Goal: Task Accomplishment & Management: Manage account settings

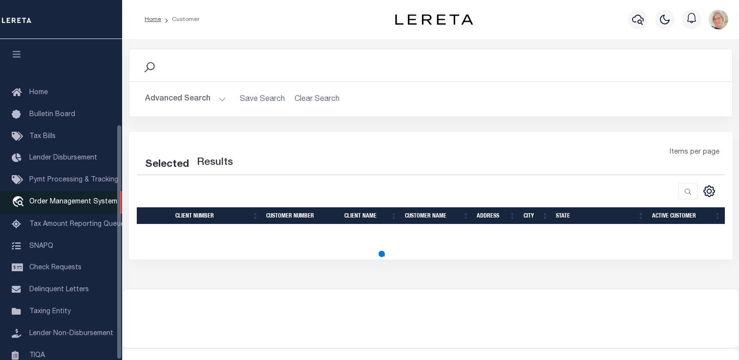
click at [72, 199] on span "Order Management System" at bounding box center [73, 202] width 88 height 7
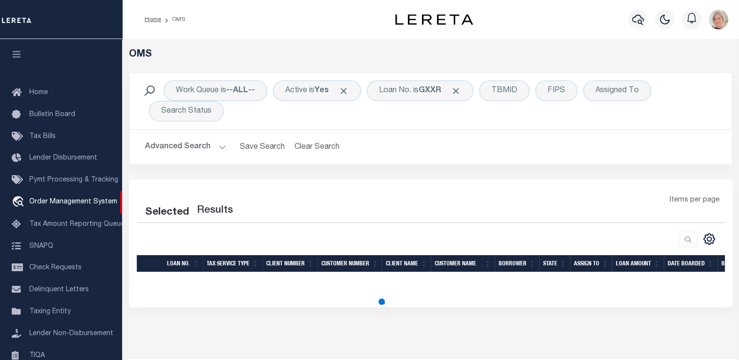
select select "200"
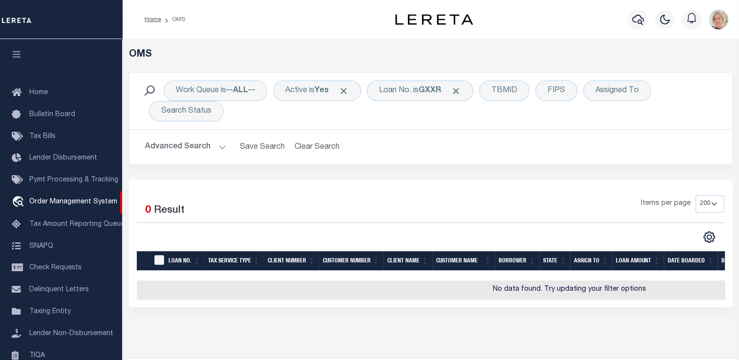
scroll to position [72, 0]
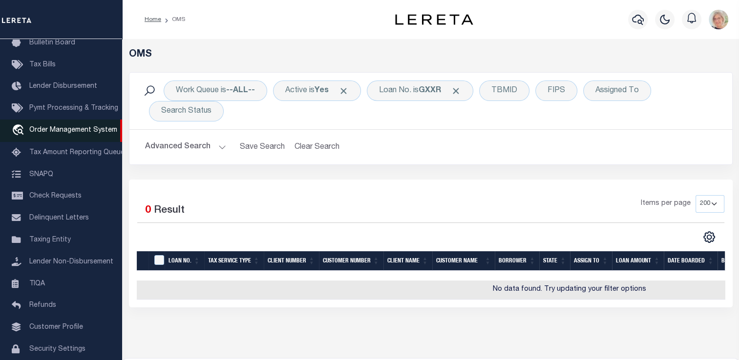
click at [61, 132] on span "Order Management System" at bounding box center [73, 130] width 88 height 7
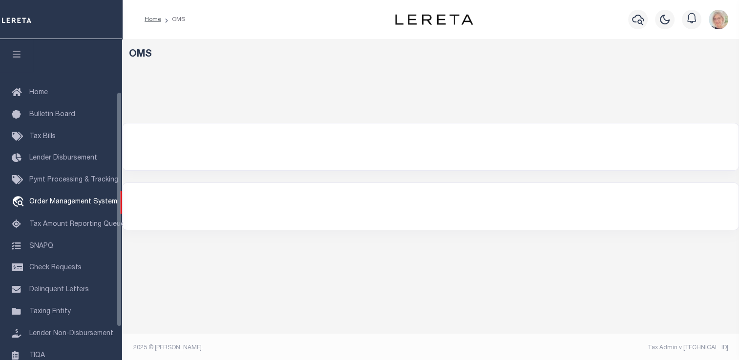
select select "200"
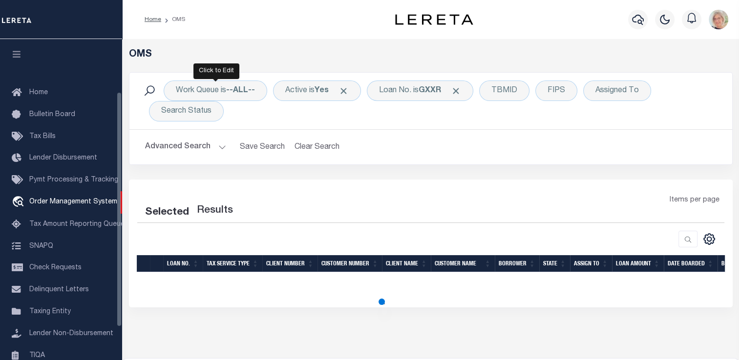
scroll to position [72, 0]
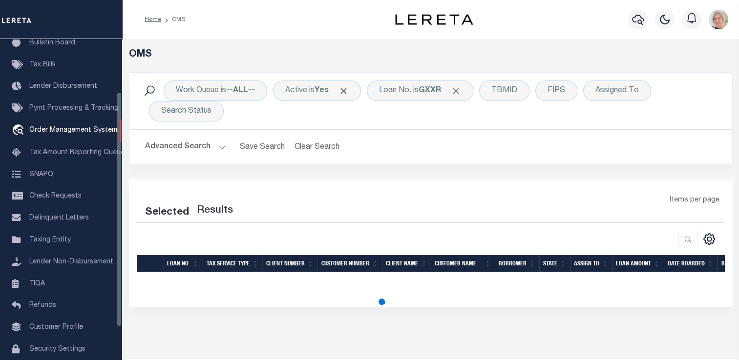
select select "200"
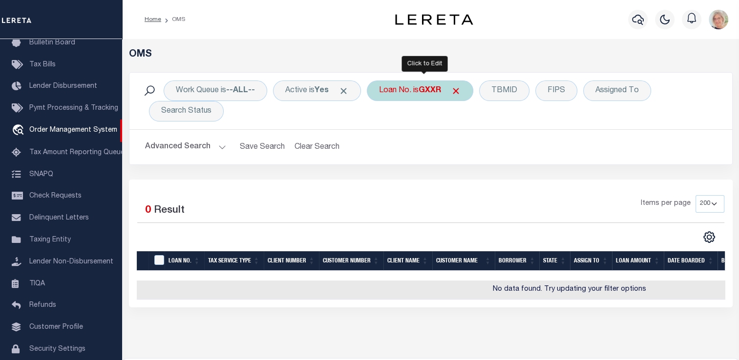
click at [389, 97] on div "Loan No. is GXXR" at bounding box center [420, 91] width 106 height 21
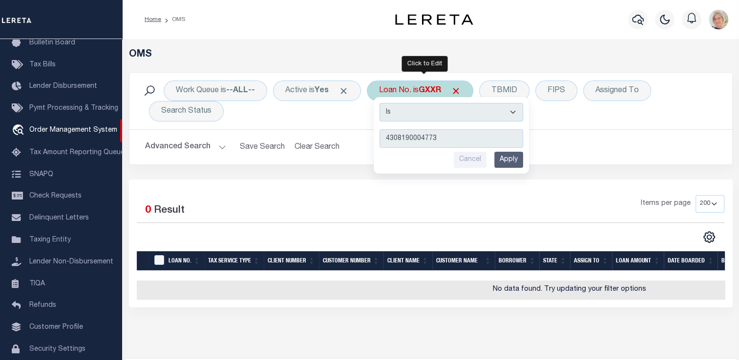
type input "4308190004773"
click at [516, 162] on input "Apply" at bounding box center [508, 160] width 29 height 16
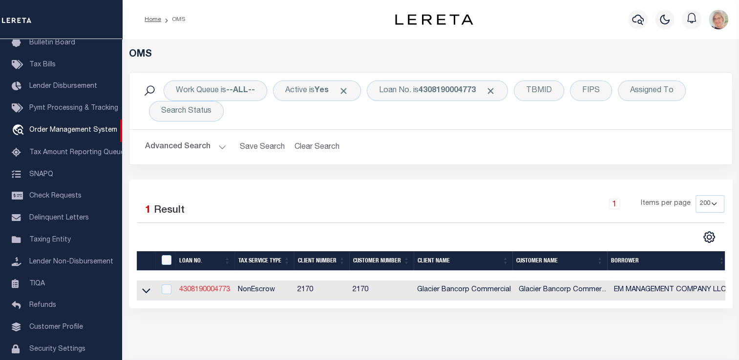
click at [214, 291] on link "4308190004773" at bounding box center [204, 290] width 51 height 7
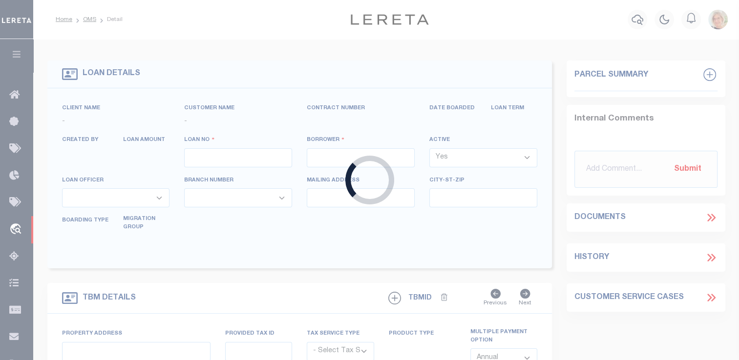
type input "4308190004773"
type input "EM MANAGEMENT COMPANY LLC"
select select
type input "38230 RD J.5"
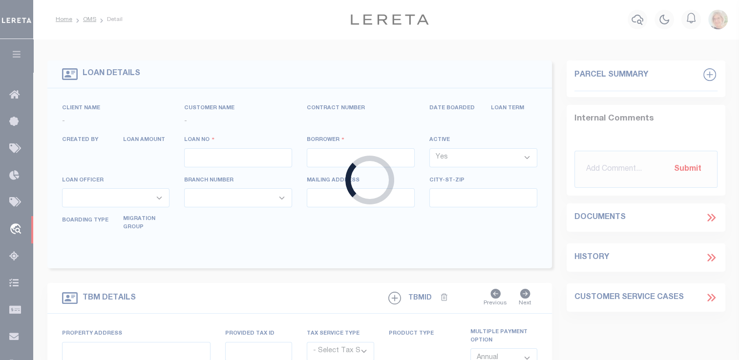
type input "MANCOS CO 81328-9266"
select select "NonEscrow"
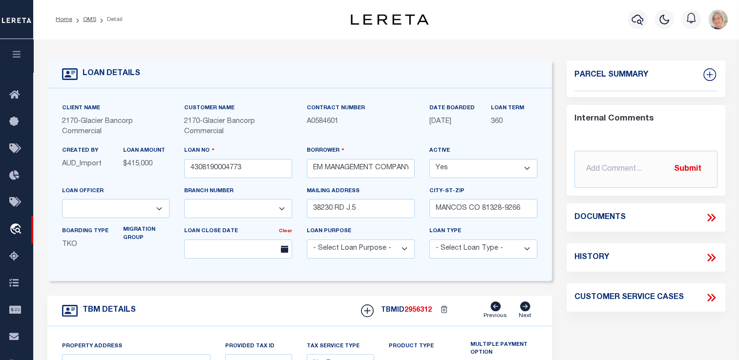
type input "[STREET_ADDRESS]"
type input "MANCOS CO 813280000"
type input "CO"
type textarea "Liability limited to information provided"
select select "4580"
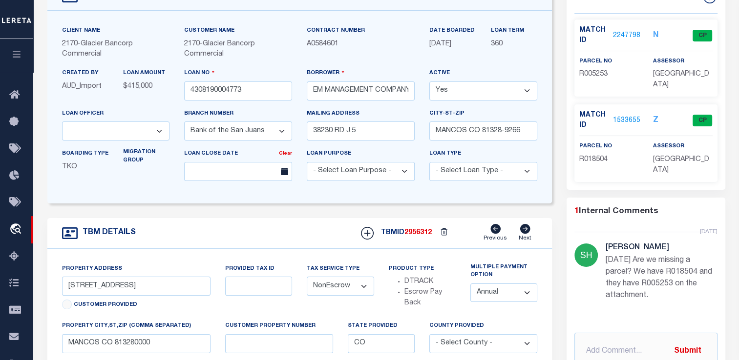
scroll to position [98, 0]
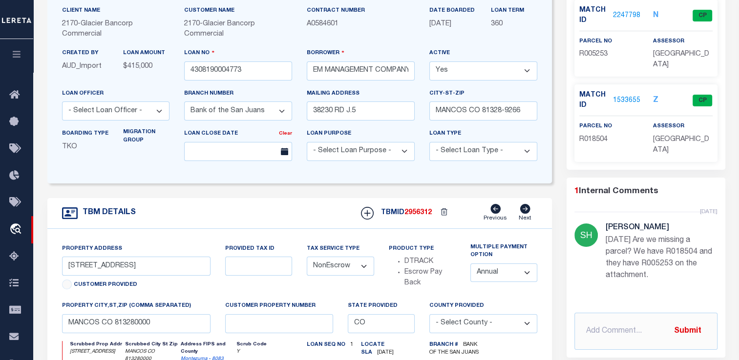
click at [528, 272] on select "Annual Semi Annual" at bounding box center [503, 273] width 67 height 19
select select "2"
click at [470, 265] on select "Annual Semi Annual" at bounding box center [503, 273] width 67 height 19
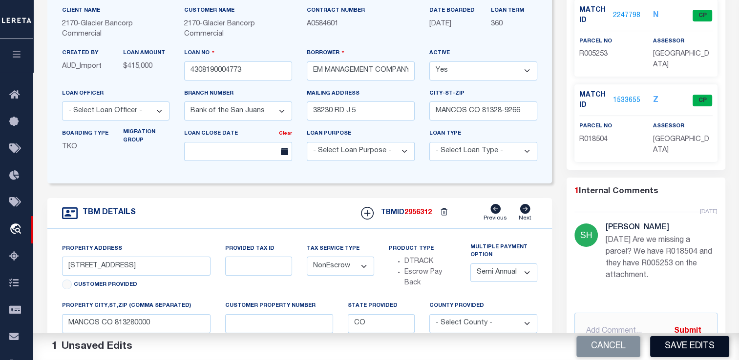
click at [691, 350] on button "Save Edits" at bounding box center [689, 346] width 79 height 21
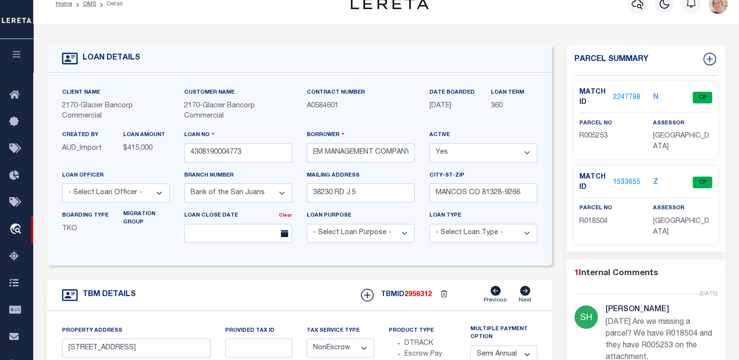
scroll to position [0, 0]
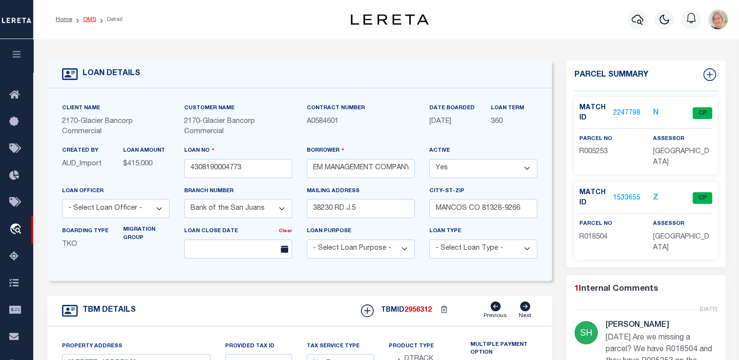
click at [89, 19] on link "OMS" at bounding box center [89, 20] width 13 height 6
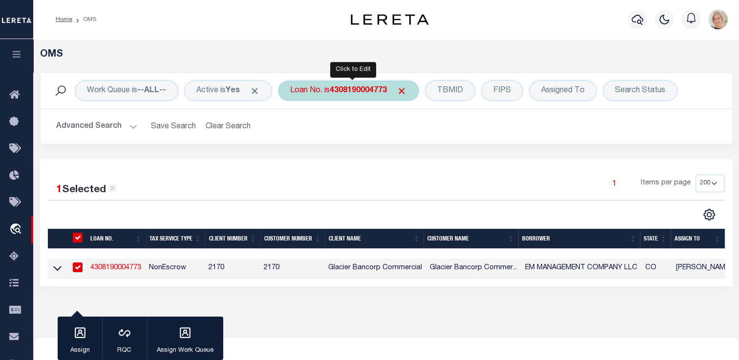
click at [371, 94] on b "4308190004773" at bounding box center [358, 91] width 57 height 8
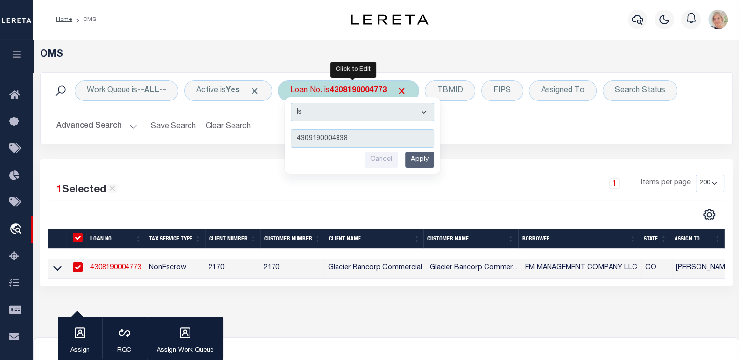
type input "4309190004838"
click at [422, 160] on input "Apply" at bounding box center [419, 160] width 29 height 16
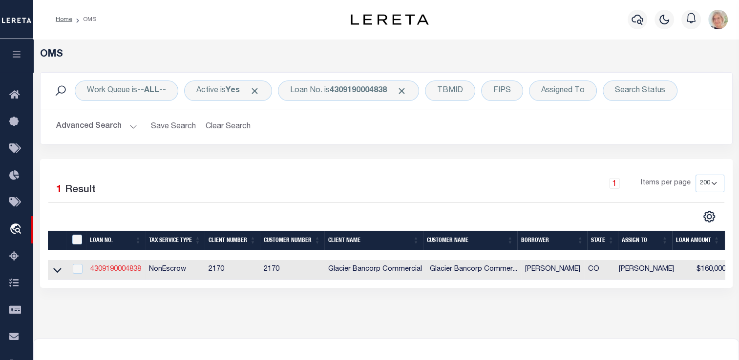
click at [115, 272] on link "4309190004838" at bounding box center [115, 269] width 51 height 7
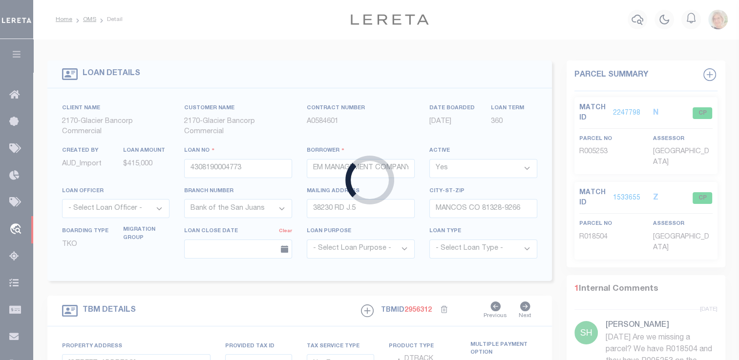
type input "4309190004838"
type input "[PERSON_NAME]"
type input "PO BOX 251"
type input "[PERSON_NAME] CO 81641-0251"
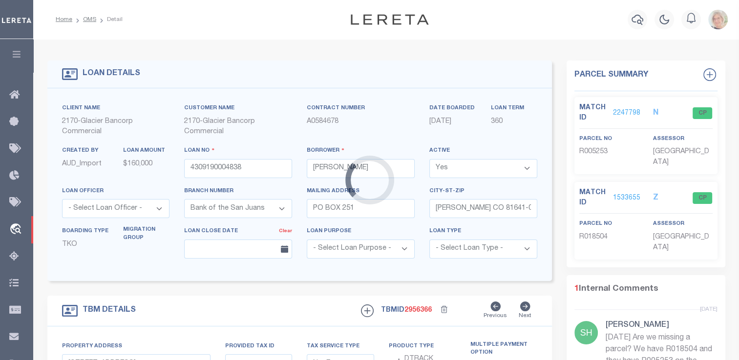
type input "73544 HIGHWAY 64"
type input "[PERSON_NAME] CO 816410000"
select select "4580"
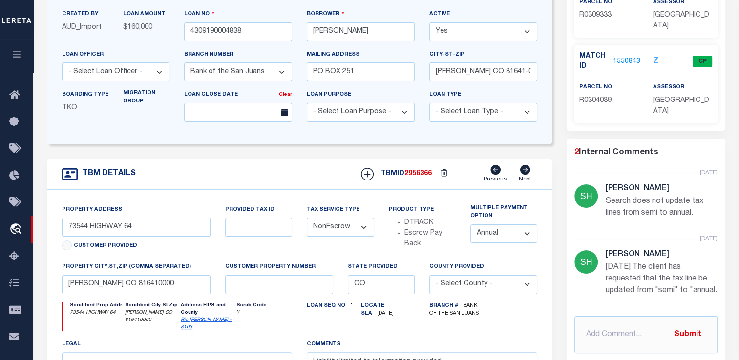
scroll to position [146, 0]
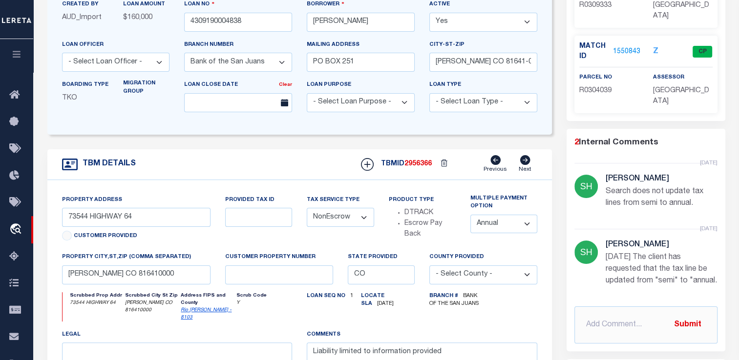
click at [527, 225] on select "Annual Semi Annual" at bounding box center [503, 224] width 67 height 19
select select "2"
click at [470, 216] on select "Annual Semi Annual" at bounding box center [503, 224] width 67 height 19
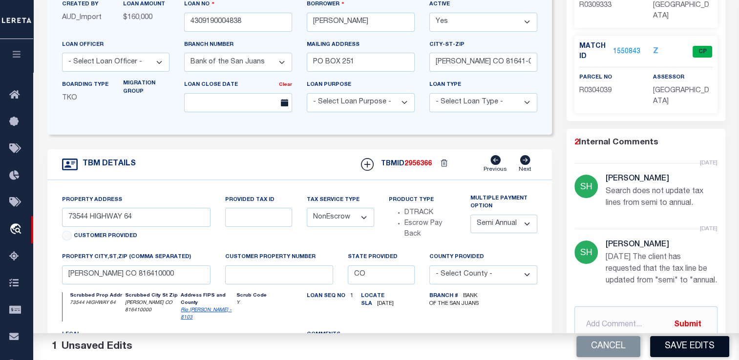
click at [675, 345] on button "Save Edits" at bounding box center [689, 346] width 79 height 21
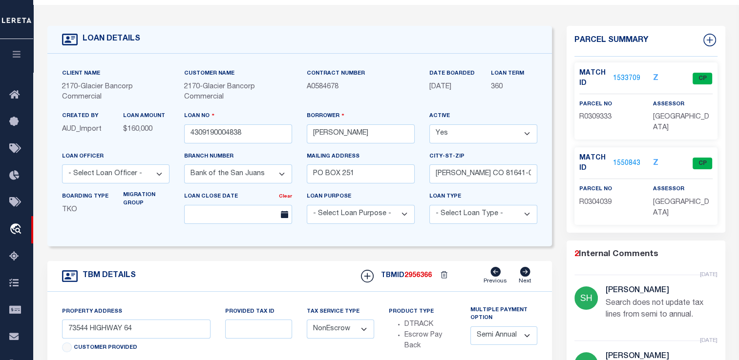
scroll to position [0, 0]
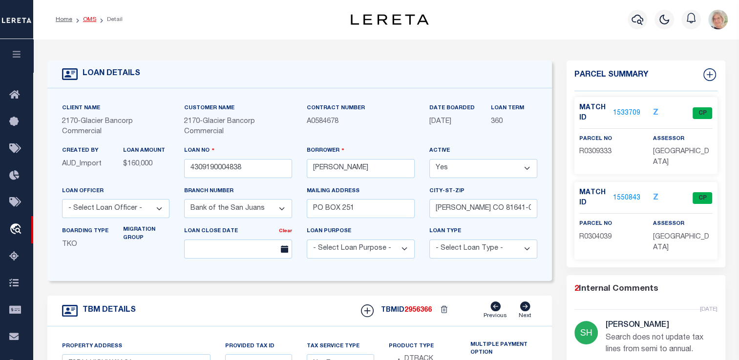
click at [90, 17] on link "OMS" at bounding box center [89, 20] width 13 height 6
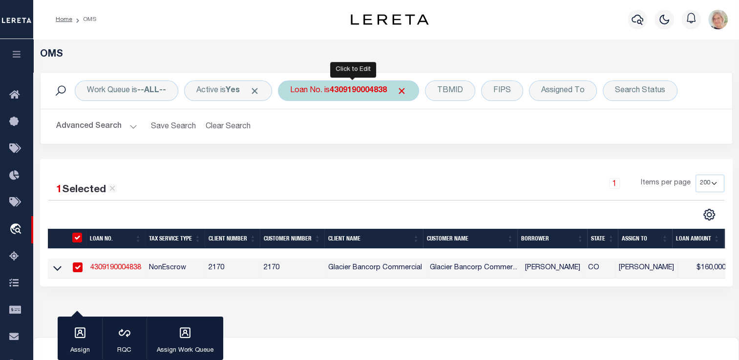
click at [354, 87] on b "4309190004838" at bounding box center [358, 91] width 57 height 8
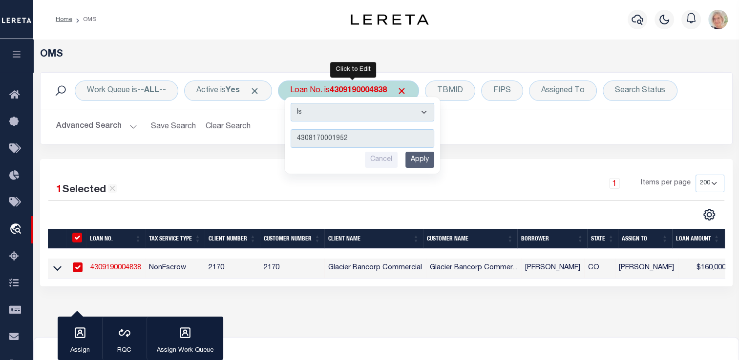
type input "4308170001952"
click at [420, 156] on input "Apply" at bounding box center [419, 160] width 29 height 16
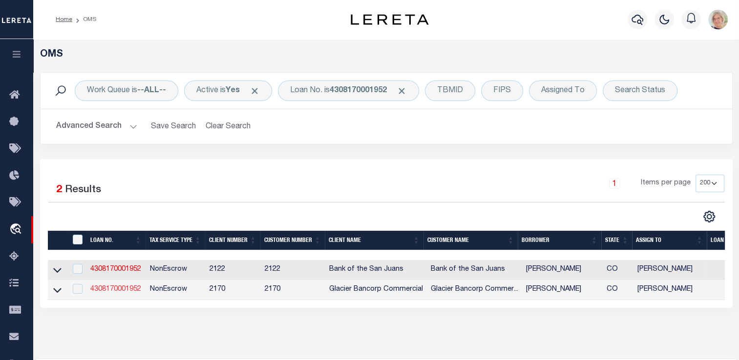
click at [121, 288] on link "4308170001952" at bounding box center [115, 289] width 51 height 7
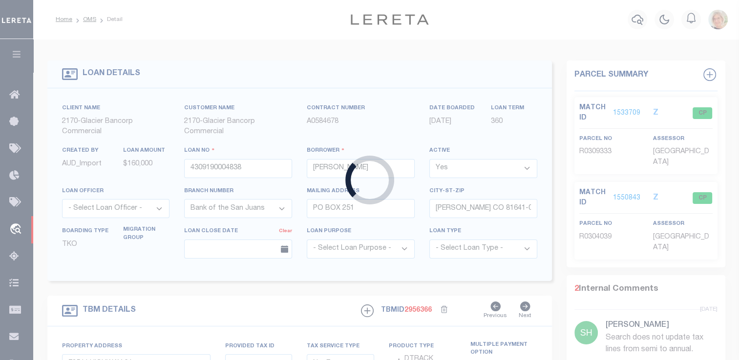
type input "4308170001952"
type input "[PERSON_NAME]"
type input "[STREET_ADDRESS]"
type input "[GEOGRAPHIC_DATA] 33330-2409"
type input "[STREET_ADDRESS]"
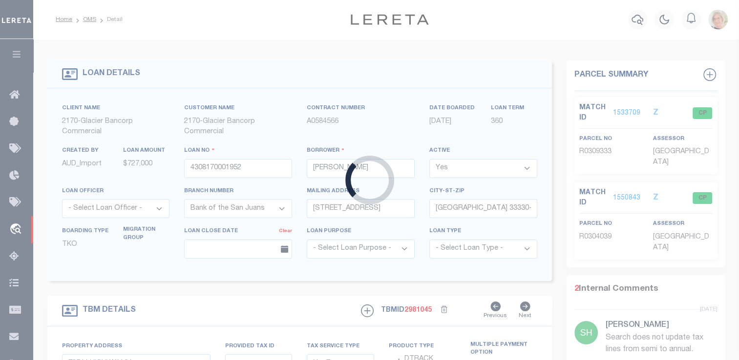
type input "10028204"
type input "SILVER CLIFF CO 812520000"
select select "4580"
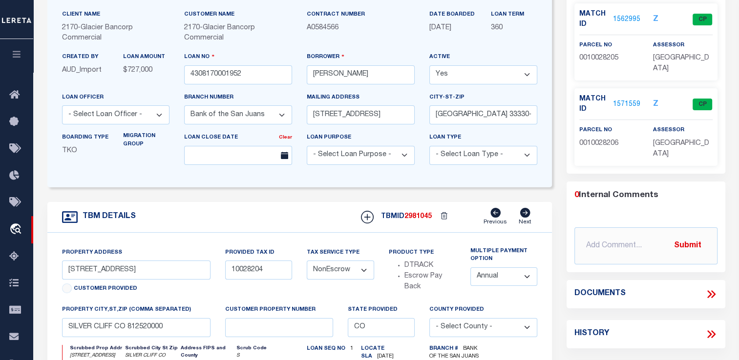
scroll to position [98, 0]
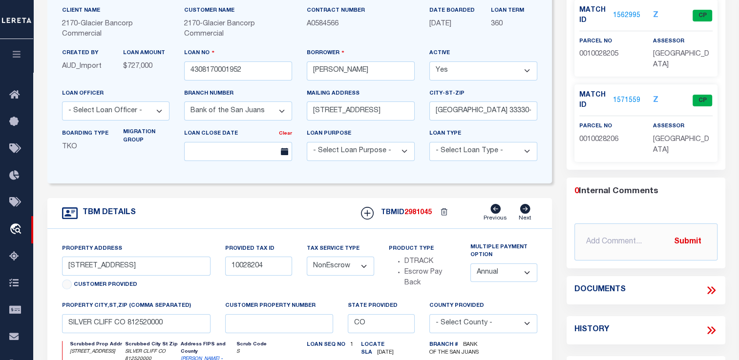
click at [527, 271] on select "Annual Semi Annual" at bounding box center [503, 273] width 67 height 19
select select "2"
click at [470, 265] on select "Annual Semi Annual" at bounding box center [503, 273] width 67 height 19
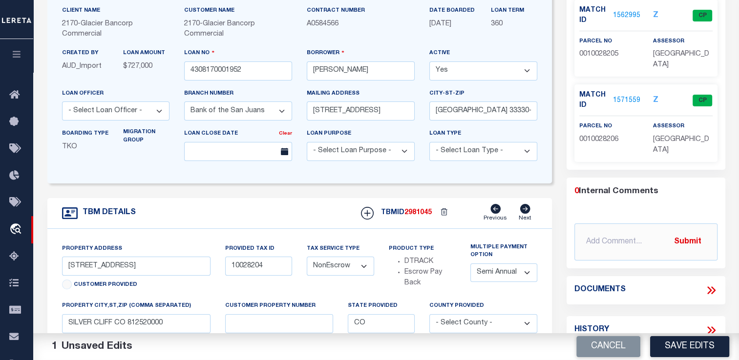
click at [691, 351] on button "Save Edits" at bounding box center [689, 346] width 79 height 21
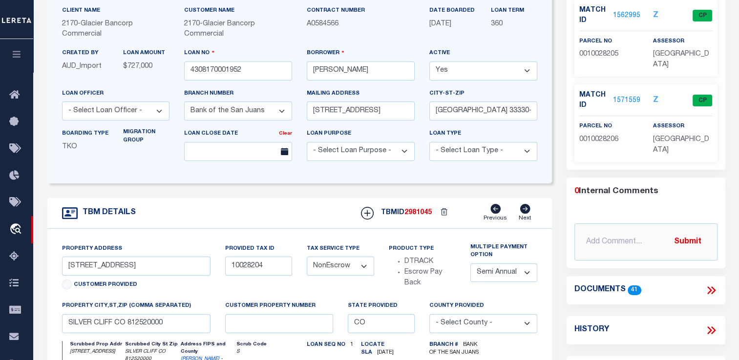
click at [526, 210] on icon at bounding box center [525, 209] width 11 height 10
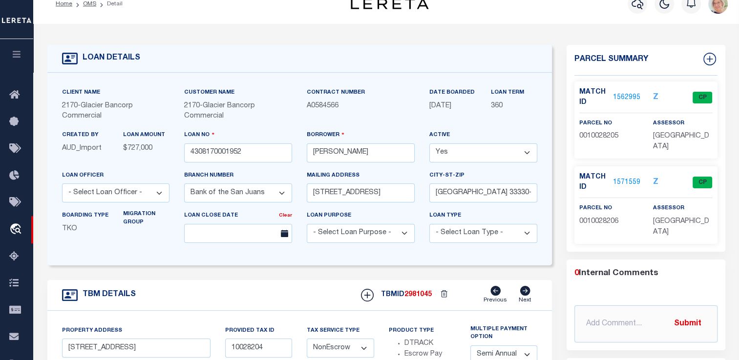
scroll to position [0, 0]
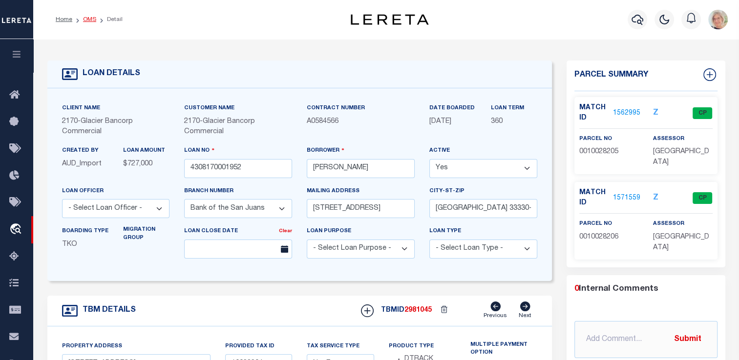
click at [87, 21] on link "OMS" at bounding box center [89, 20] width 13 height 6
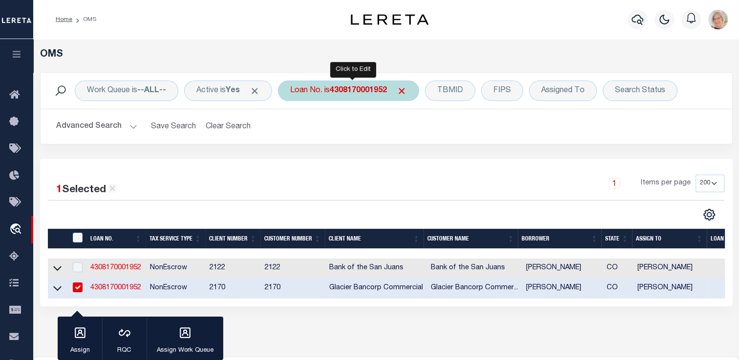
click at [387, 93] on b "4308170001952" at bounding box center [358, 91] width 57 height 8
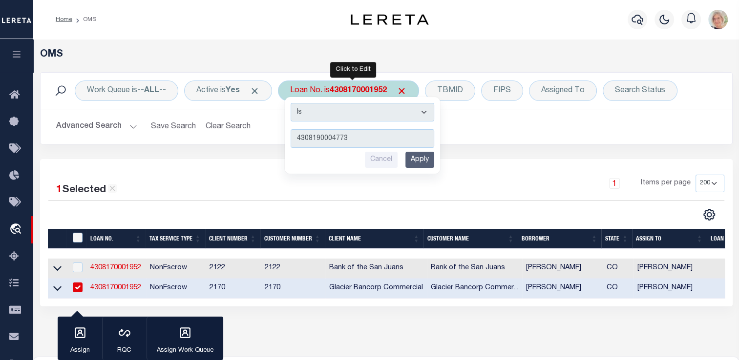
type input "4308190004773"
click at [420, 159] on input "Apply" at bounding box center [419, 160] width 29 height 16
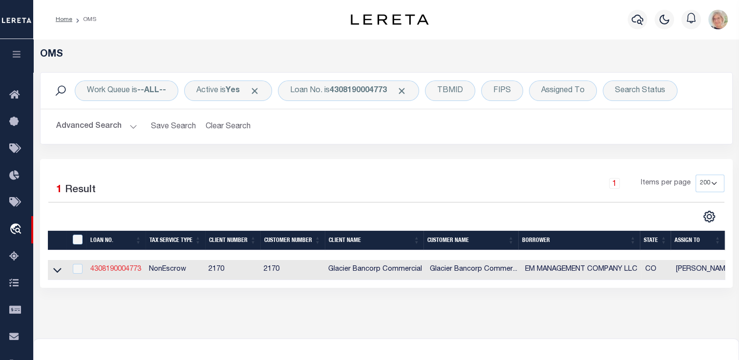
click at [117, 271] on link "4308190004773" at bounding box center [115, 269] width 51 height 7
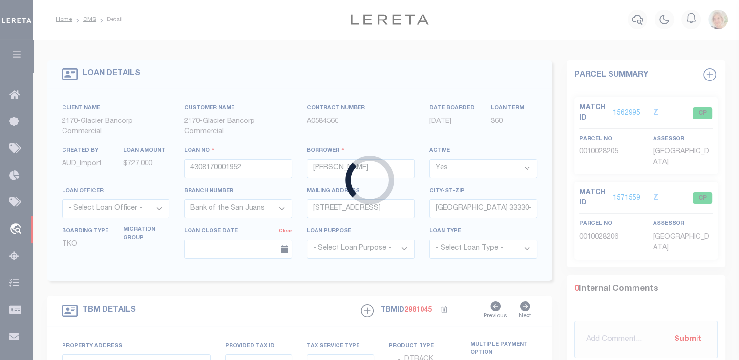
type input "4308190004773"
type input "EM MANAGEMENT COMPANY LLC"
type input "38230 RD J.5"
type input "MANCOS CO 81328-9266"
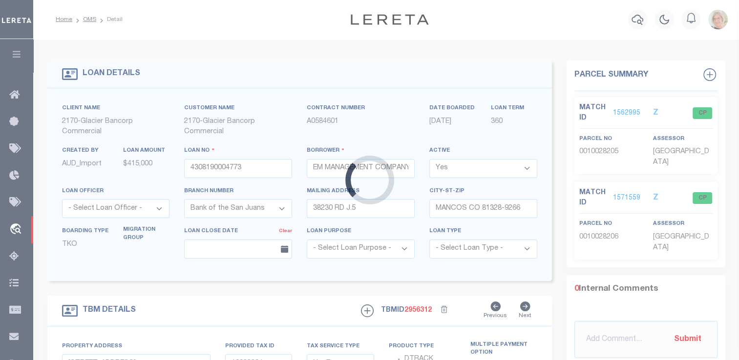
type input "[STREET_ADDRESS]"
type input "MANCOS CO 813280000"
select select "4580"
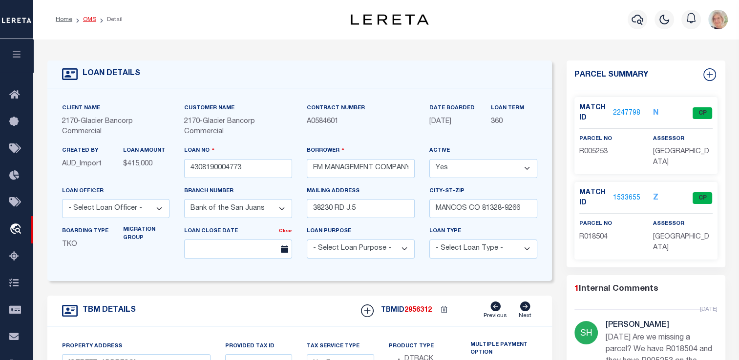
click at [93, 20] on link "OMS" at bounding box center [89, 20] width 13 height 6
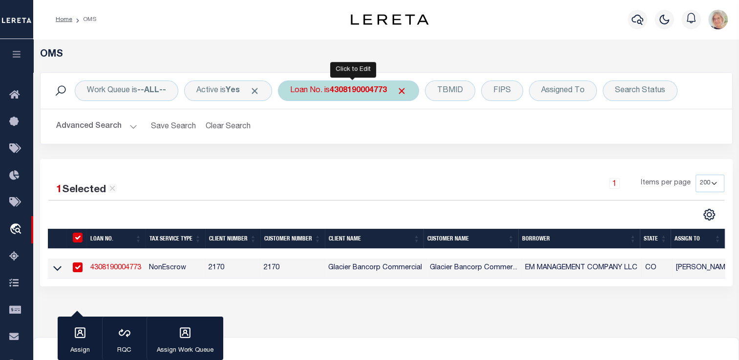
click at [345, 87] on b "4308190004773" at bounding box center [358, 91] width 57 height 8
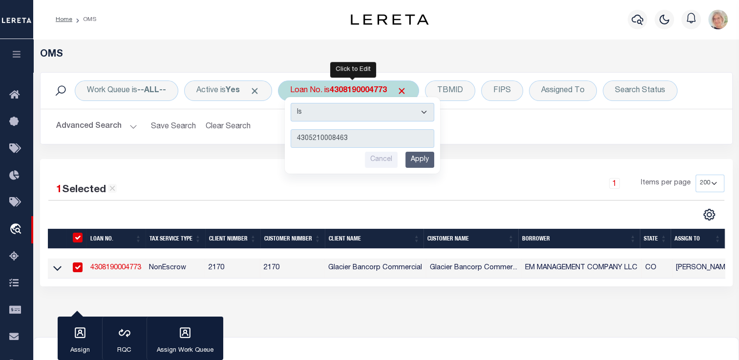
type input "4305210008463"
click at [422, 158] on input "Apply" at bounding box center [419, 160] width 29 height 16
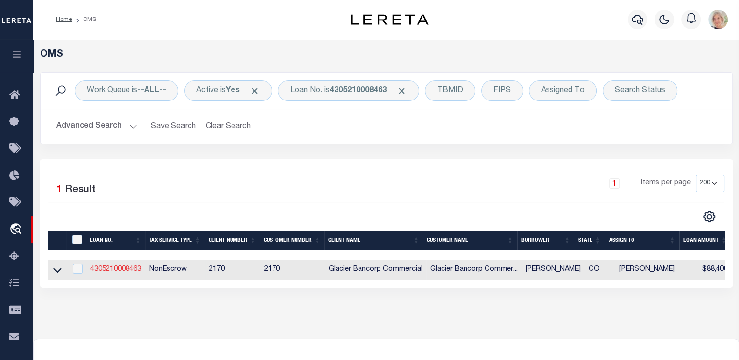
click at [115, 272] on link "4305210008463" at bounding box center [115, 269] width 51 height 7
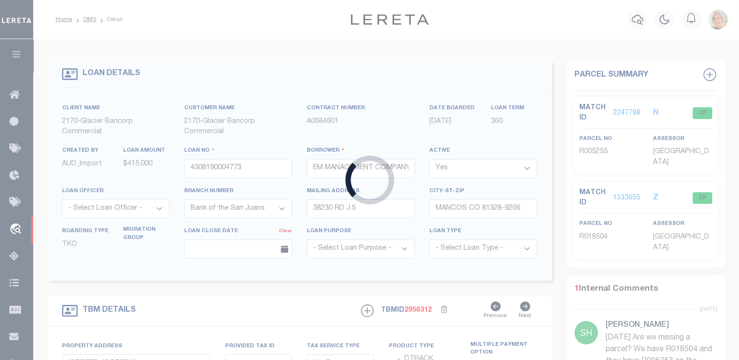
type input "4305210008463"
type input "[PERSON_NAME]"
type input "PO BOX 622"
type input "RANGELY CO 81648-0622"
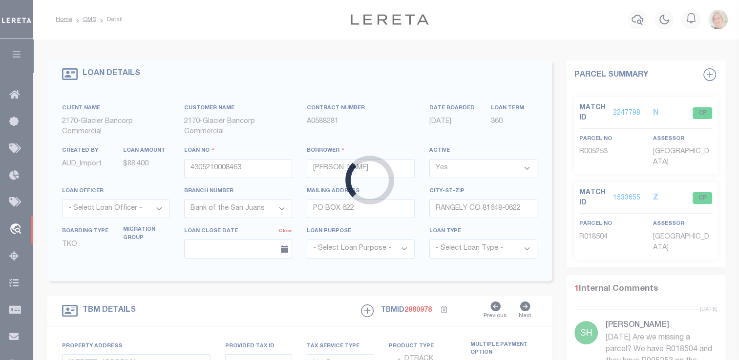
type input "[STREET_ADDRESS]"
type input "RANGELY CO 816480000"
select select "4580"
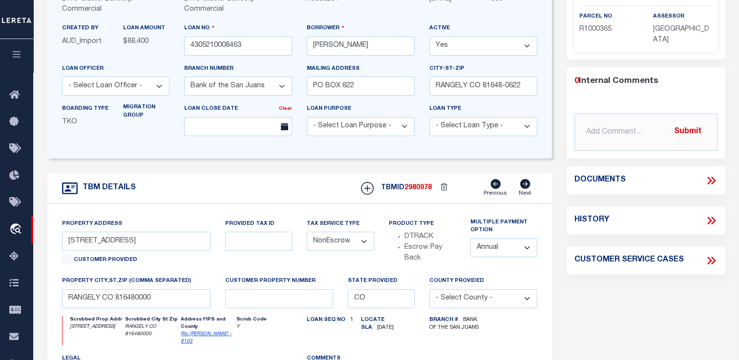
scroll to position [146, 0]
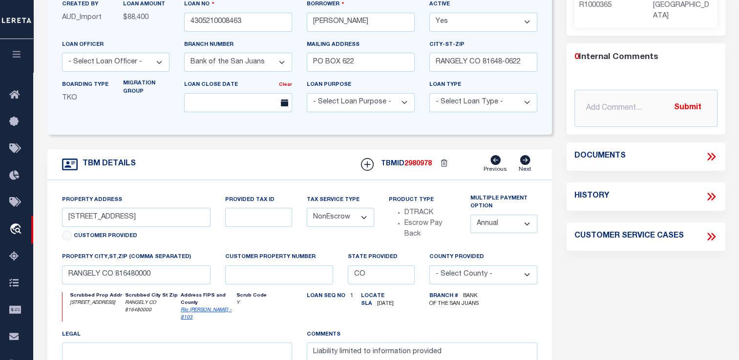
click at [527, 226] on select "Annual Semi Annual" at bounding box center [503, 224] width 67 height 19
select select "2"
click at [470, 216] on select "Annual Semi Annual" at bounding box center [503, 224] width 67 height 19
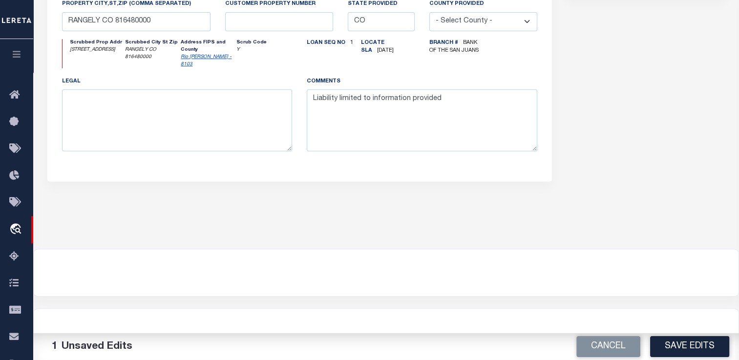
scroll to position [402, 0]
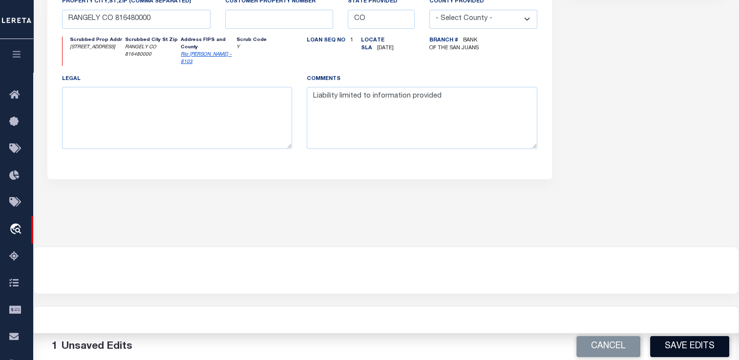
click at [678, 348] on button "Save Edits" at bounding box center [689, 346] width 79 height 21
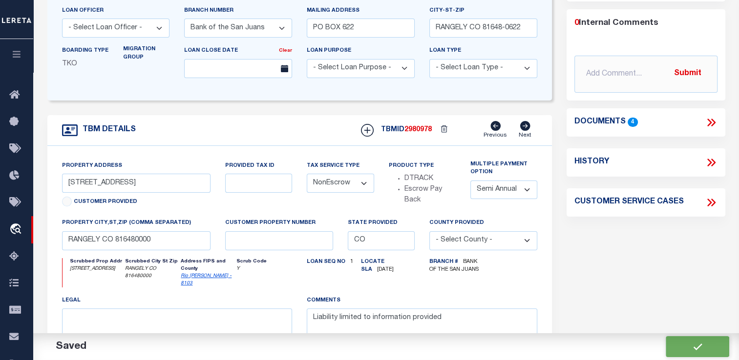
scroll to position [158, 0]
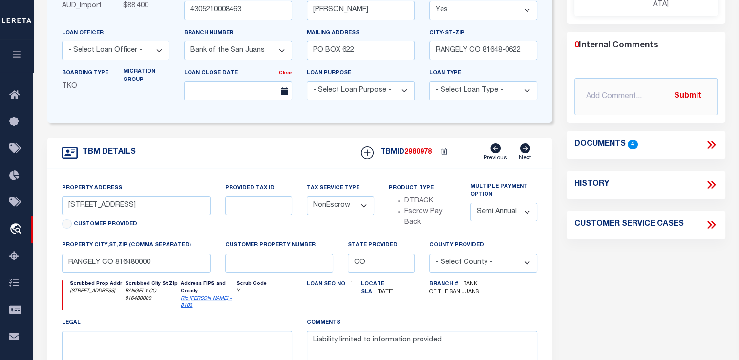
click at [527, 150] on icon at bounding box center [525, 149] width 10 height 10
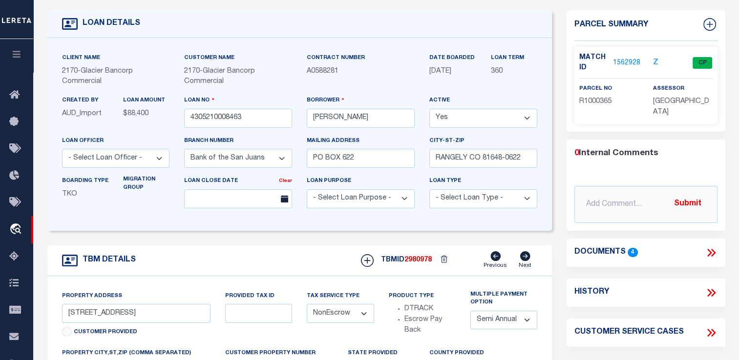
scroll to position [0, 0]
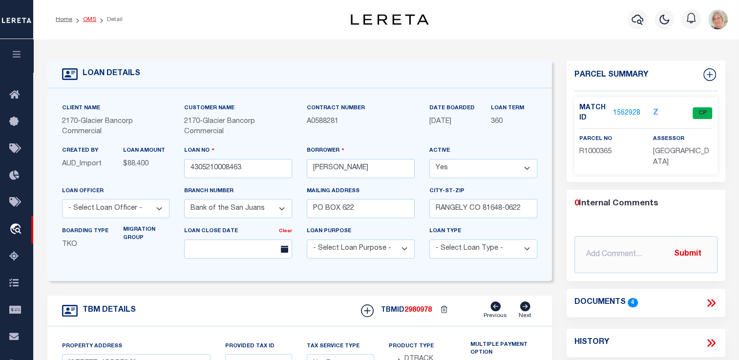
click at [94, 21] on link "OMS" at bounding box center [89, 20] width 13 height 6
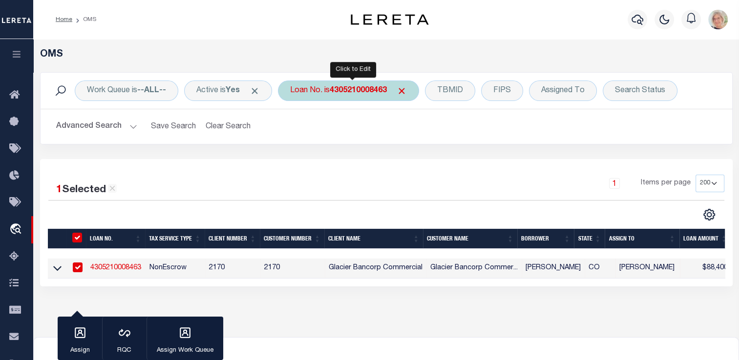
click at [357, 94] on b "4305210008463" at bounding box center [358, 91] width 57 height 8
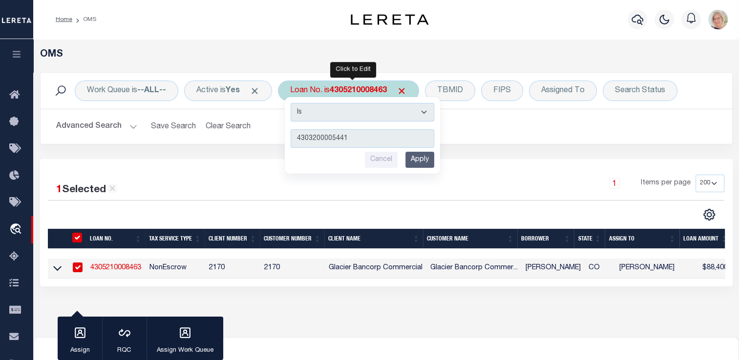
type input "4303200005441"
click at [424, 158] on input "Apply" at bounding box center [419, 160] width 29 height 16
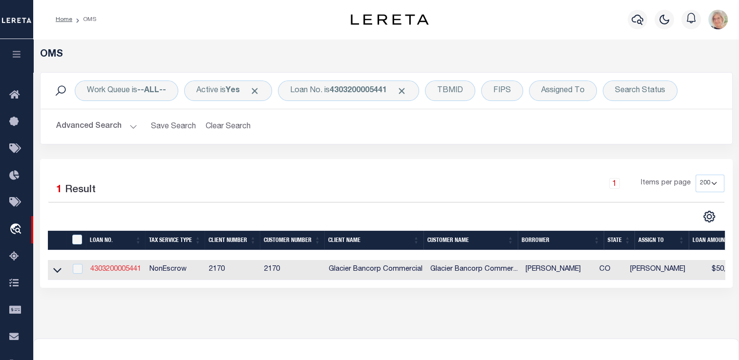
click at [124, 271] on link "4303200005441" at bounding box center [115, 269] width 51 height 7
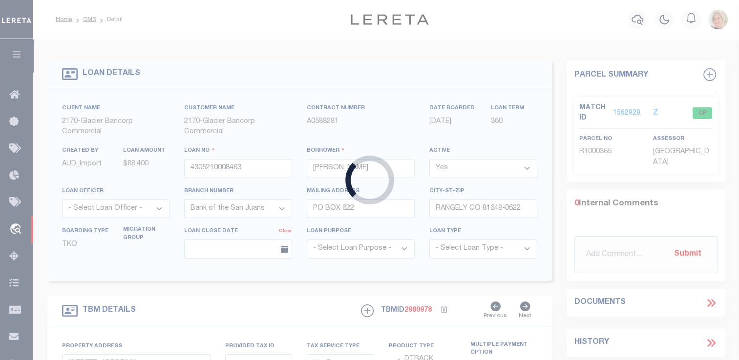
type input "4303200005441"
type input "[PERSON_NAME]"
type input "2021 CR 12"
type input "[PERSON_NAME] CO 81641-0327"
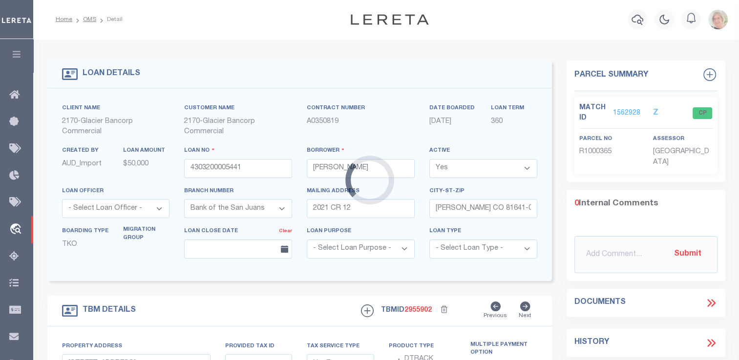
type input "[STREET_ADDRESS]"
type input "[PERSON_NAME] CO 816419211"
select select "4580"
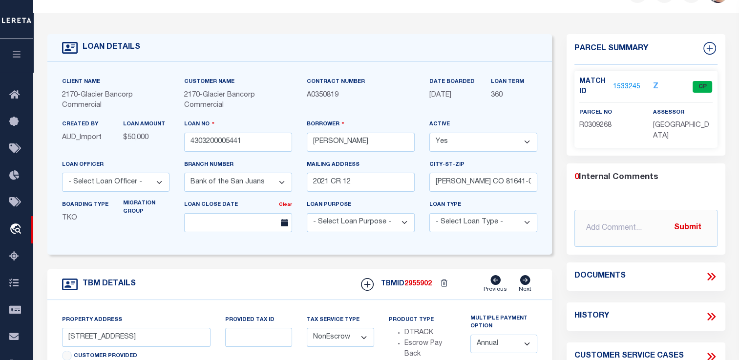
scroll to position [98, 0]
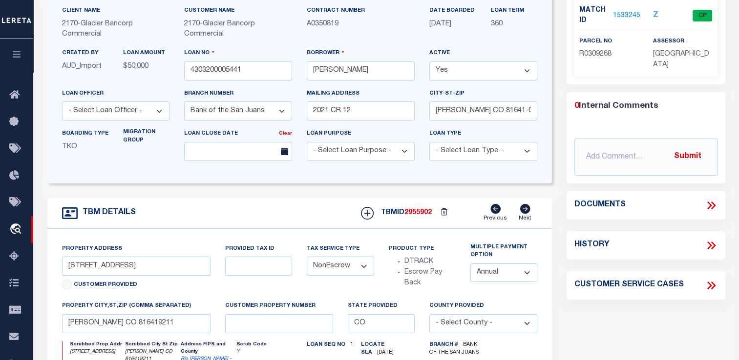
click at [525, 272] on select "Annual Semi Annual" at bounding box center [503, 273] width 67 height 19
select select "2"
click at [470, 265] on select "Annual Semi Annual" at bounding box center [503, 273] width 67 height 19
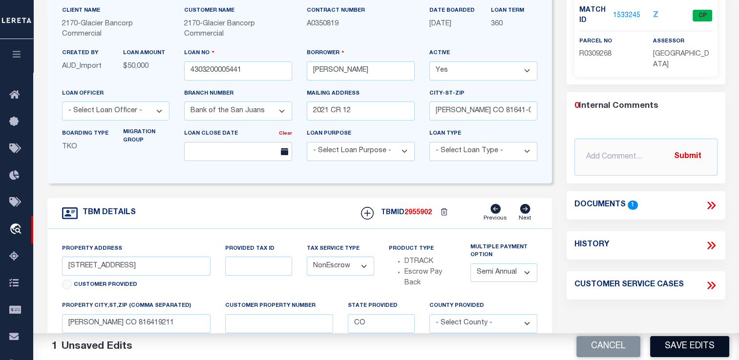
click at [695, 351] on button "Save Edits" at bounding box center [689, 346] width 79 height 21
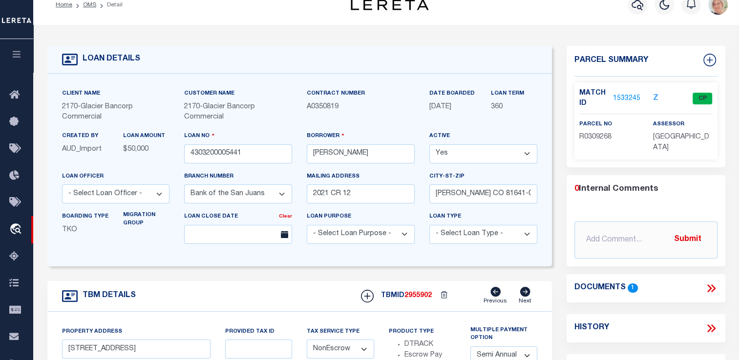
scroll to position [0, 0]
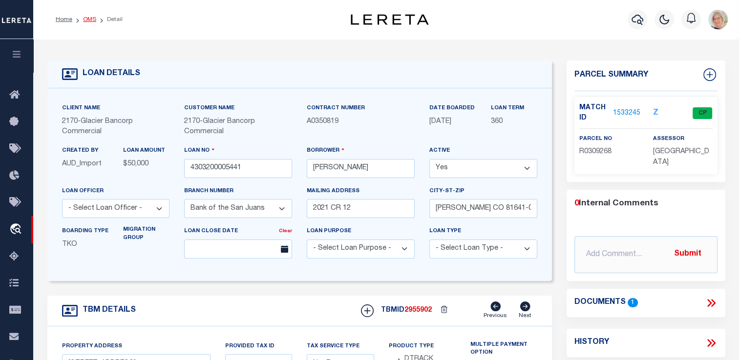
click at [86, 17] on link "OMS" at bounding box center [89, 20] width 13 height 6
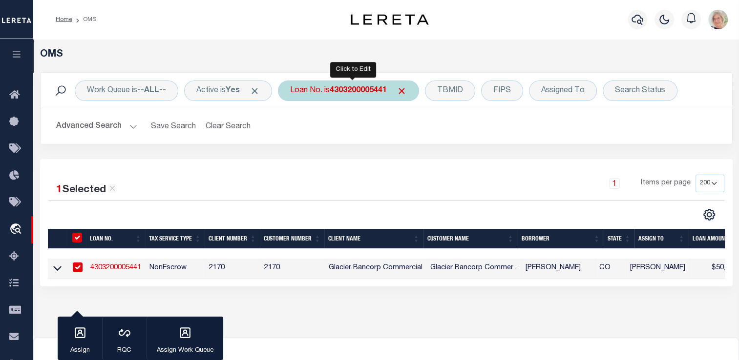
click at [377, 91] on b "4303200005441" at bounding box center [358, 91] width 57 height 8
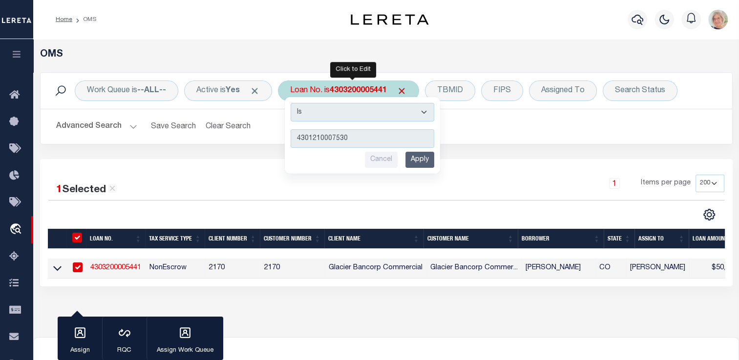
type input "4301210007530"
click at [422, 157] on input "Apply" at bounding box center [419, 160] width 29 height 16
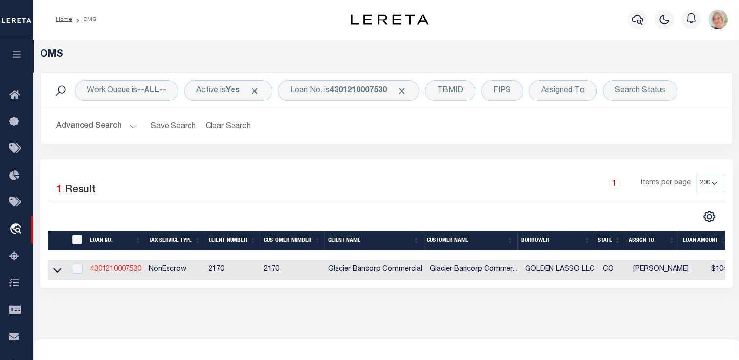
click at [115, 270] on link "4301210007530" at bounding box center [115, 269] width 51 height 7
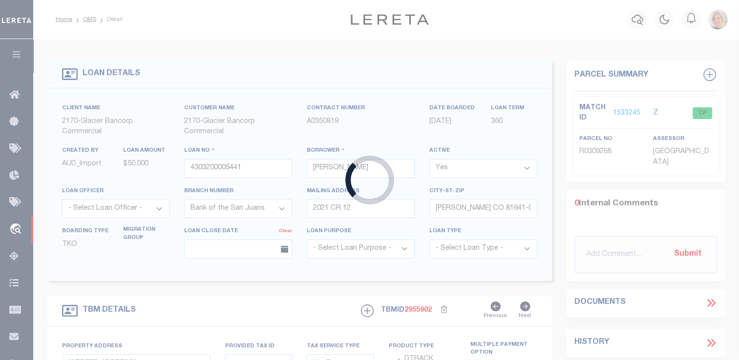
type input "4301210007530"
type input "GOLDEN LASSO LLC"
type input "PO BOX 720"
type input "[PERSON_NAME] CO 81641-0720"
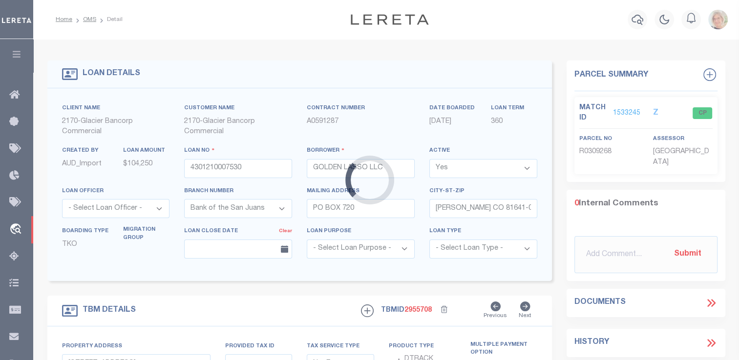
type input "[STREET_ADDRESS]"
type input "[PERSON_NAME] CO 816410000"
select select "4580"
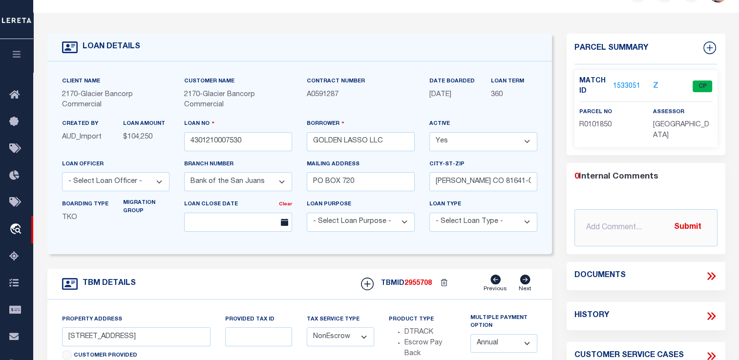
scroll to position [146, 0]
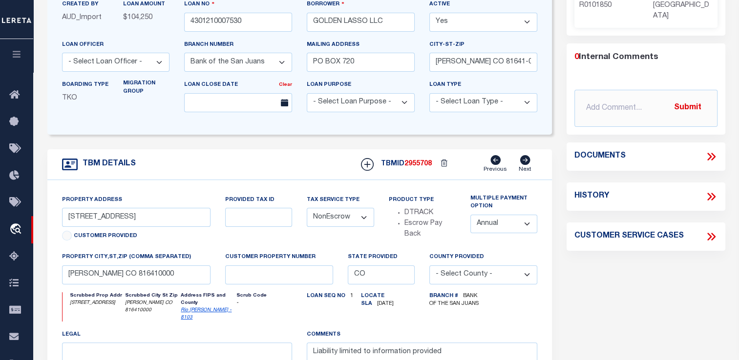
click at [527, 225] on select "Annual Semi Annual" at bounding box center [503, 224] width 67 height 19
select select "2"
click at [470, 216] on select "Annual Semi Annual" at bounding box center [503, 224] width 67 height 19
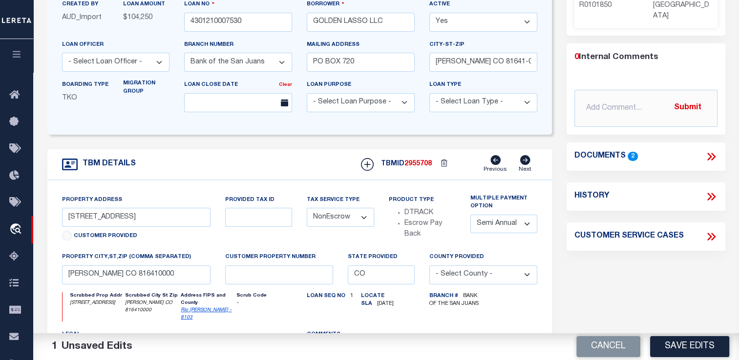
click at [686, 347] on button "Save Edits" at bounding box center [689, 346] width 79 height 21
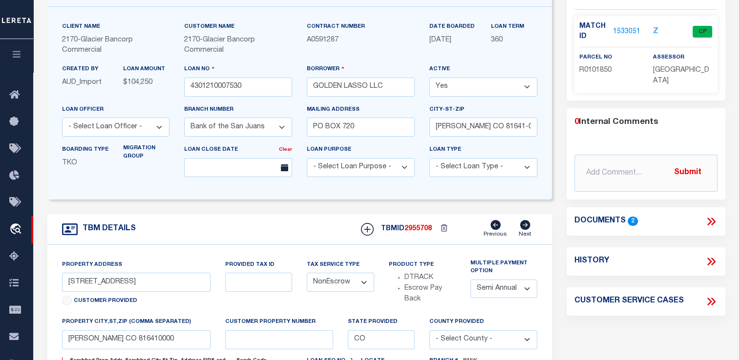
scroll to position [0, 0]
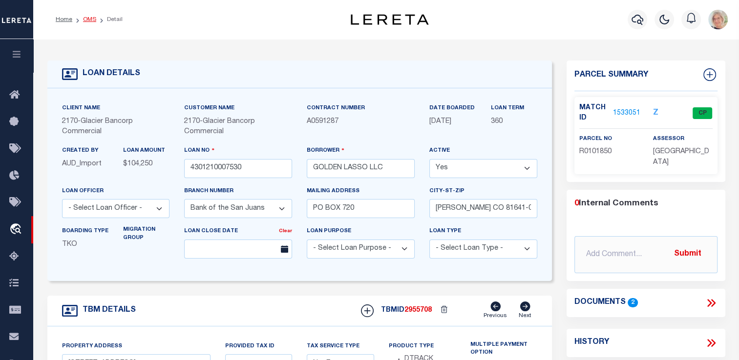
click at [94, 18] on link "OMS" at bounding box center [89, 20] width 13 height 6
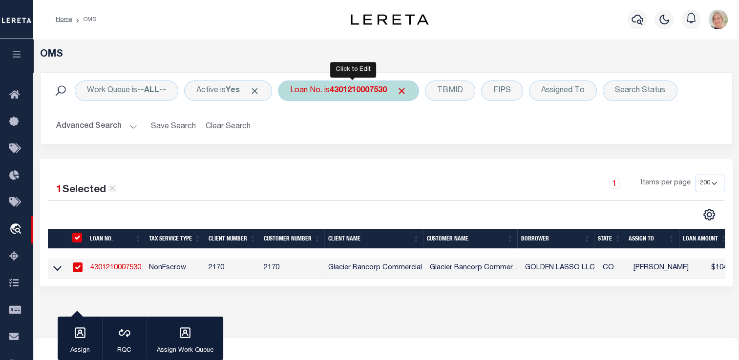
click at [346, 91] on b "4301210007530" at bounding box center [358, 91] width 57 height 8
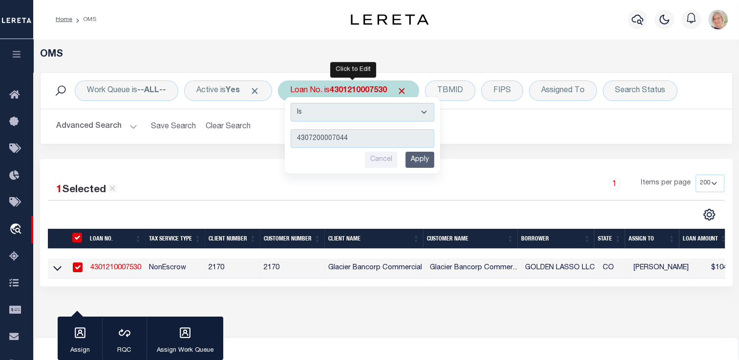
type input "4307200007044"
click at [426, 158] on input "Apply" at bounding box center [419, 160] width 29 height 16
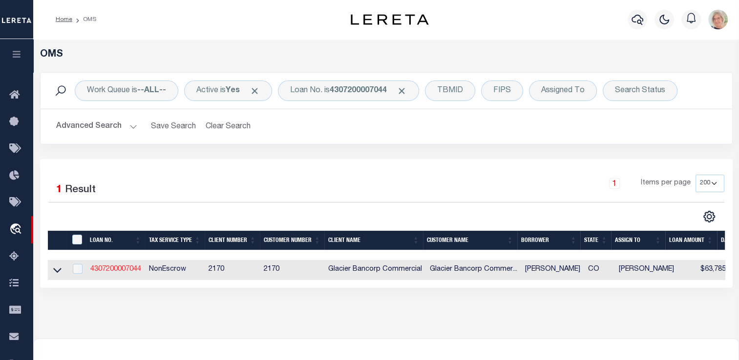
click at [120, 270] on link "4307200007044" at bounding box center [115, 269] width 51 height 7
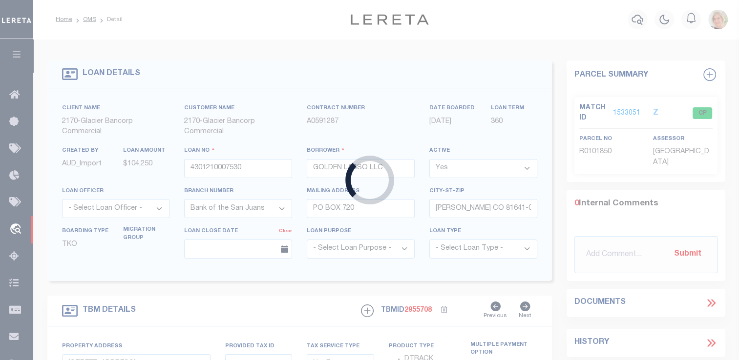
type input "4307200007044"
type input "[PERSON_NAME]"
type input "38244 RD J.5"
type input "MANCOS CO 81328-7933"
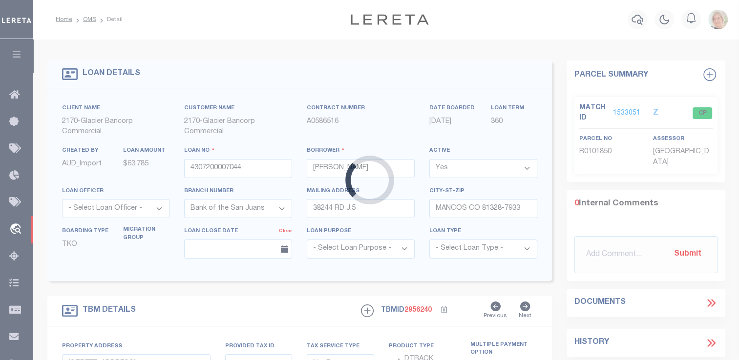
type input "38244 RD J.5"
type input "MANCOS CO 813287933"
select select "4580"
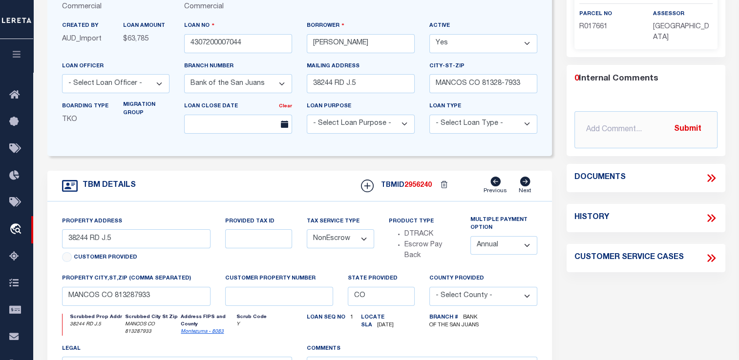
scroll to position [146, 0]
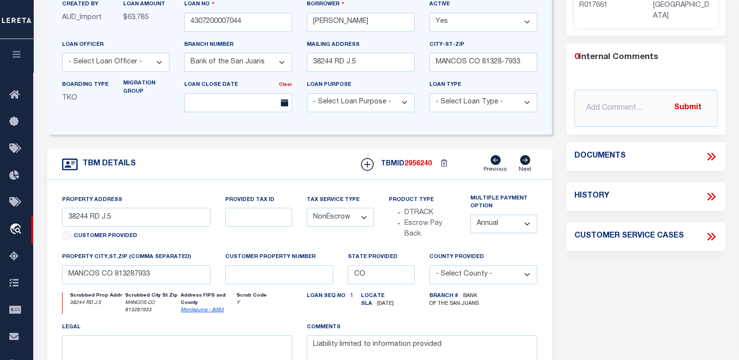
click at [523, 224] on select "Annual Semi Annual" at bounding box center [503, 224] width 67 height 19
select select "2"
click at [470, 216] on select "Annual Semi Annual" at bounding box center [503, 224] width 67 height 19
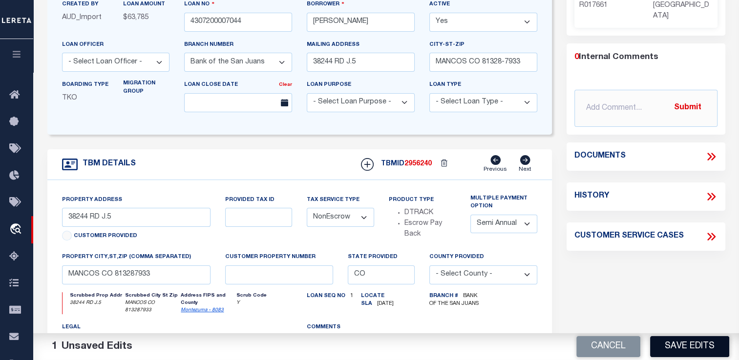
click at [712, 349] on button "Save Edits" at bounding box center [689, 346] width 79 height 21
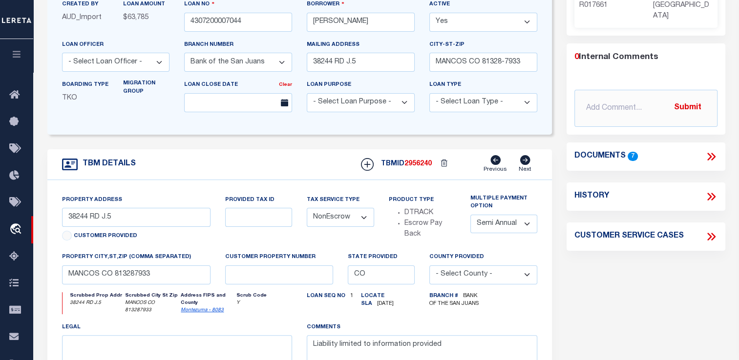
click at [528, 163] on icon at bounding box center [525, 160] width 10 height 10
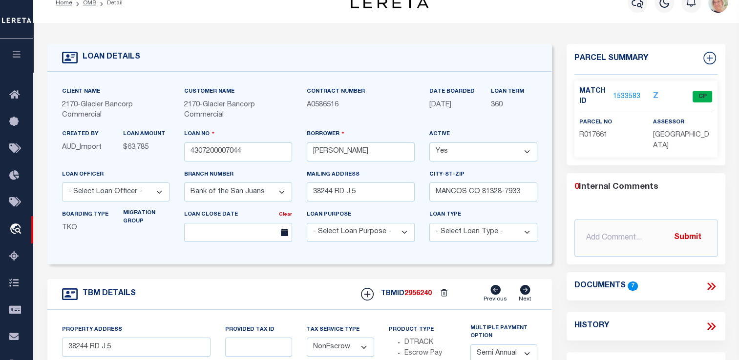
scroll to position [0, 0]
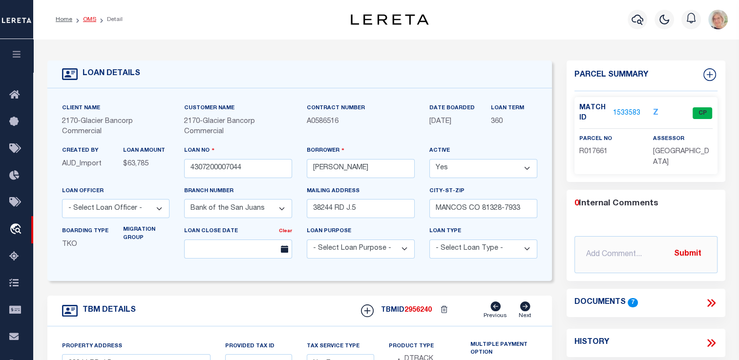
click at [91, 19] on link "OMS" at bounding box center [89, 20] width 13 height 6
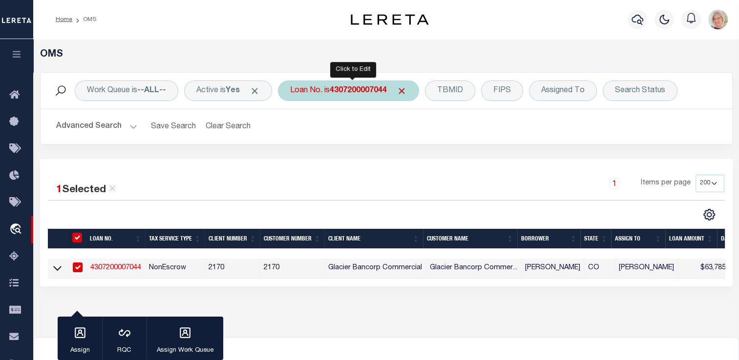
click at [355, 92] on b "4307200007044" at bounding box center [358, 91] width 57 height 8
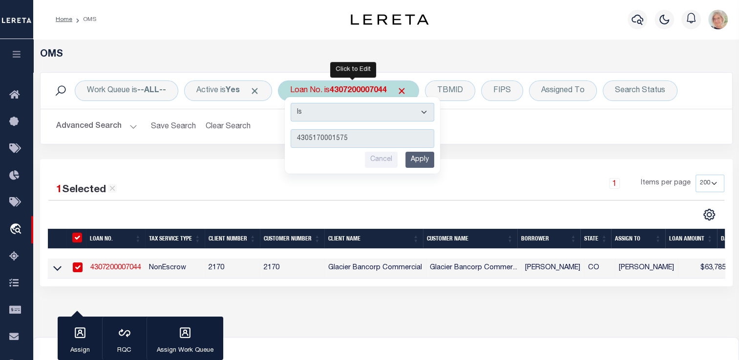
type input "4305170001575"
click at [422, 162] on input "Apply" at bounding box center [419, 160] width 29 height 16
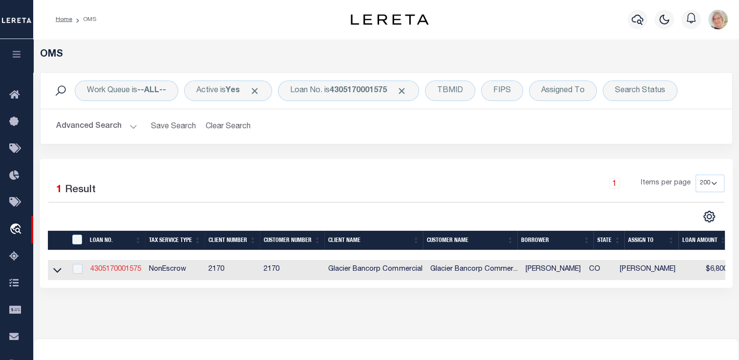
click at [112, 271] on link "4305170001575" at bounding box center [115, 269] width 51 height 7
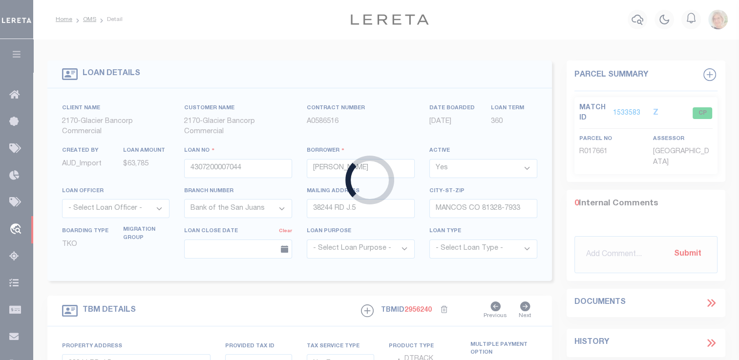
type input "4305170001575"
type input "[PERSON_NAME]"
type input "[STREET_ADDRESS][PERSON_NAME]"
type input "[PERSON_NAME] CO 81625-3153"
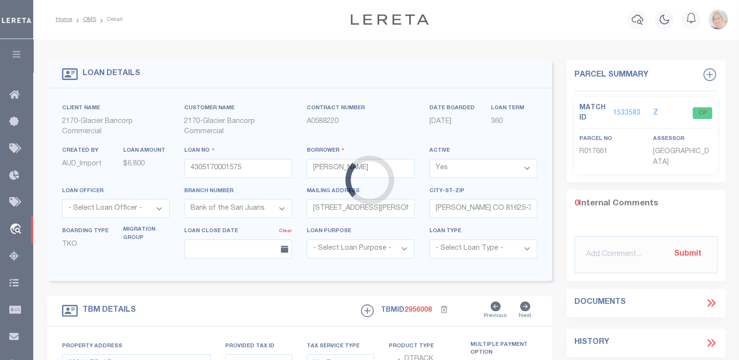
type input "1526 HEATHER ST"
type input "[PERSON_NAME] CO 816252234"
select select "4580"
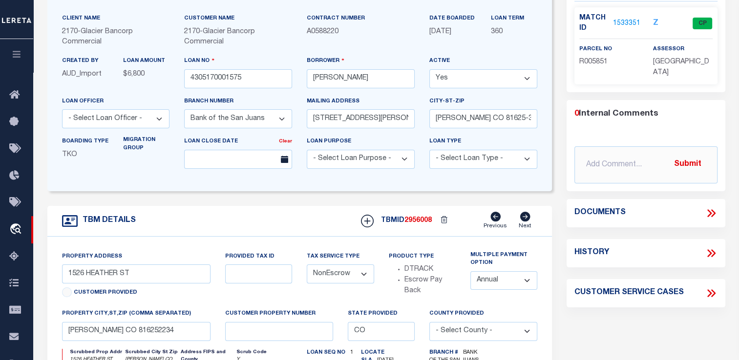
scroll to position [98, 0]
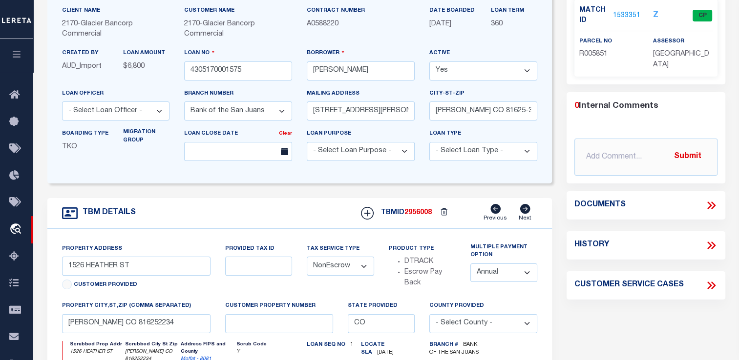
click at [525, 278] on select "Annual Semi Annual" at bounding box center [503, 273] width 67 height 19
select select "2"
click at [470, 265] on select "Annual Semi Annual" at bounding box center [503, 273] width 67 height 19
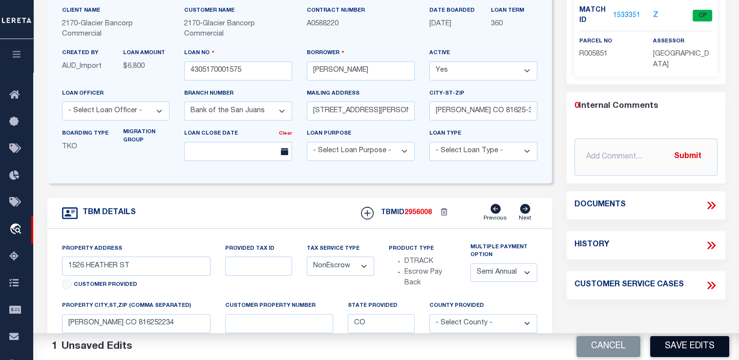
click at [681, 347] on button "Save Edits" at bounding box center [689, 346] width 79 height 21
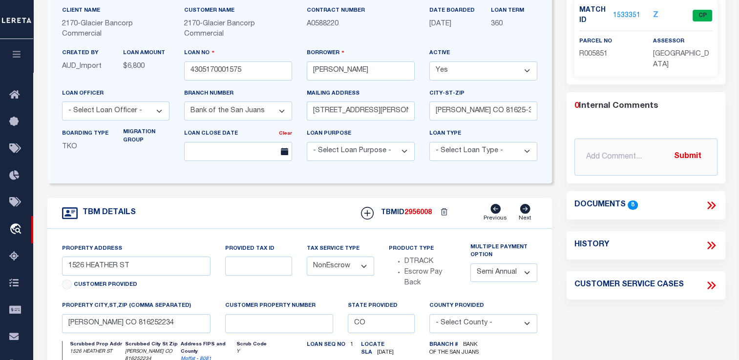
click at [524, 209] on icon at bounding box center [525, 209] width 10 height 10
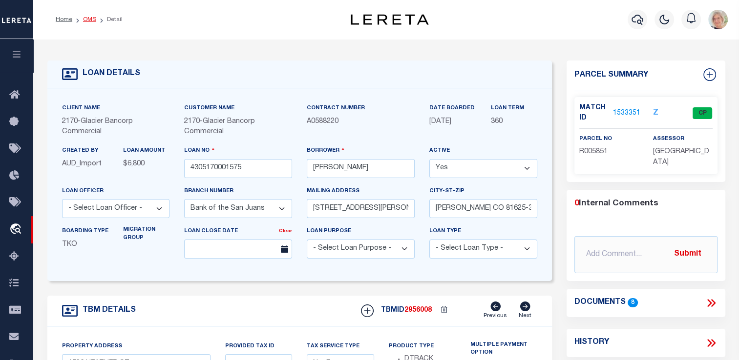
click at [89, 21] on link "OMS" at bounding box center [89, 20] width 13 height 6
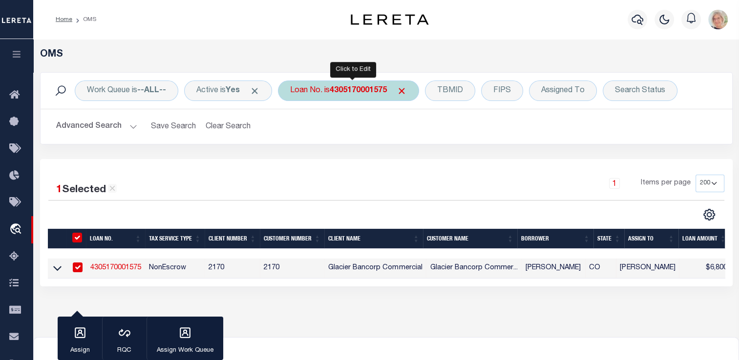
click at [372, 93] on b "4305170001575" at bounding box center [358, 91] width 57 height 8
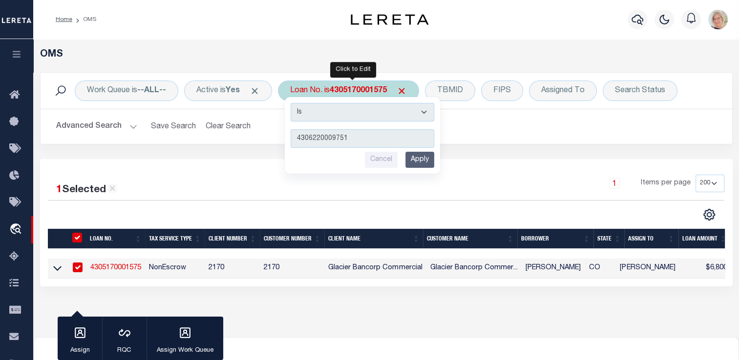
type input "4306220009751"
click at [421, 164] on input "Apply" at bounding box center [419, 160] width 29 height 16
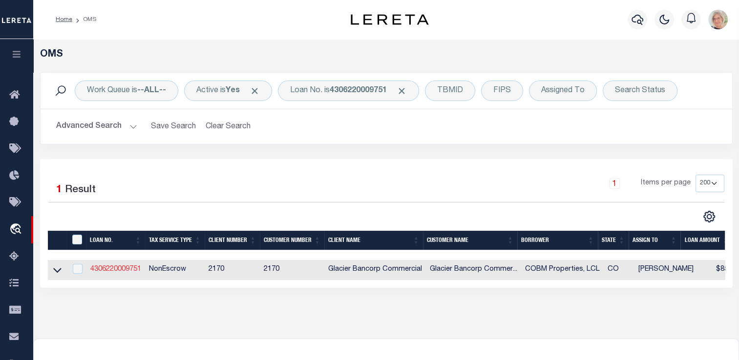
click at [120, 268] on link "4306220009751" at bounding box center [115, 269] width 51 height 7
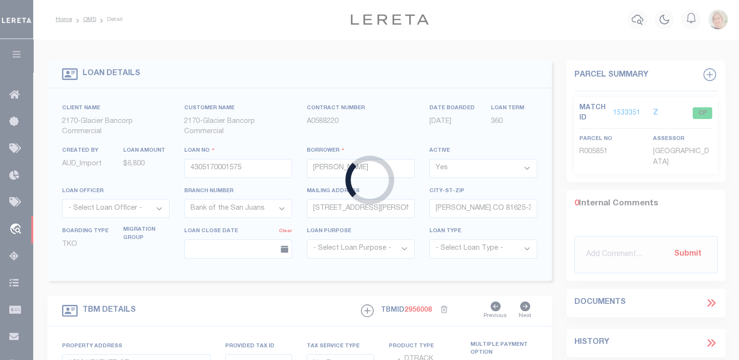
type input "4306220009751"
type input "COBM Properties, LCL"
type input "PO BOX 770740"
type input "[GEOGRAPHIC_DATA] CO 80477-0740"
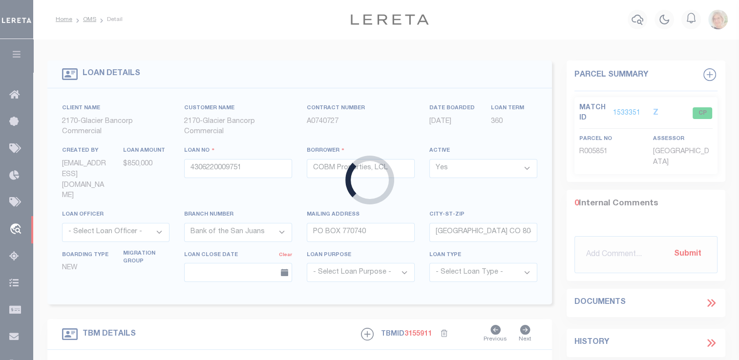
select select "4580"
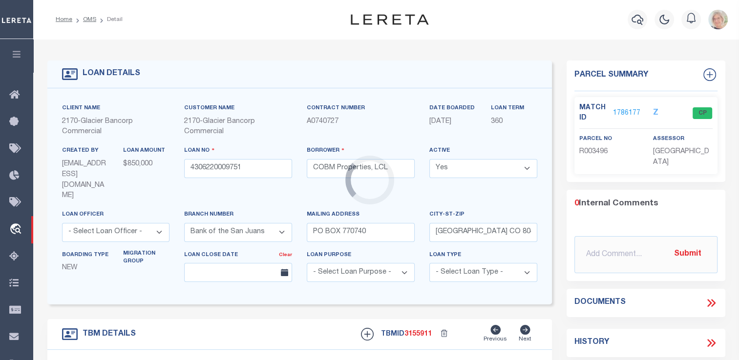
type input "1170 SUNRISE LN"
type input "[PERSON_NAME] CO 81625"
select select "[PERSON_NAME]"
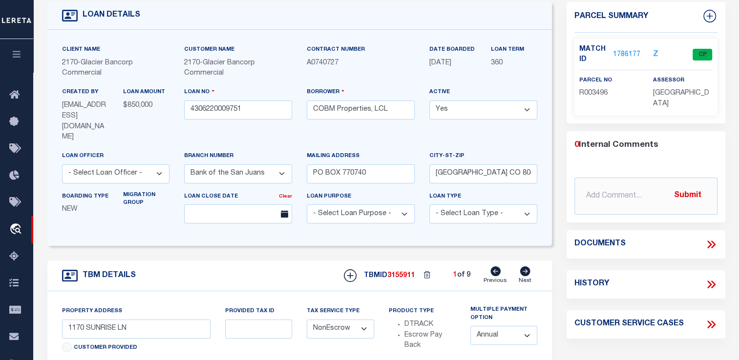
scroll to position [98, 0]
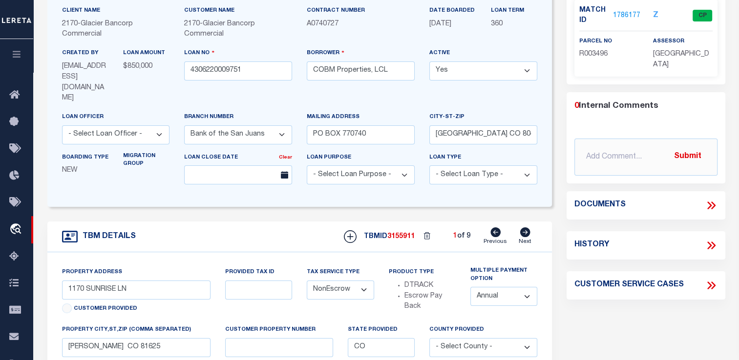
click at [525, 288] on select "Annual Semi Annual" at bounding box center [503, 296] width 67 height 19
select select "2"
click at [470, 287] on select "Annual Semi Annual" at bounding box center [503, 296] width 67 height 19
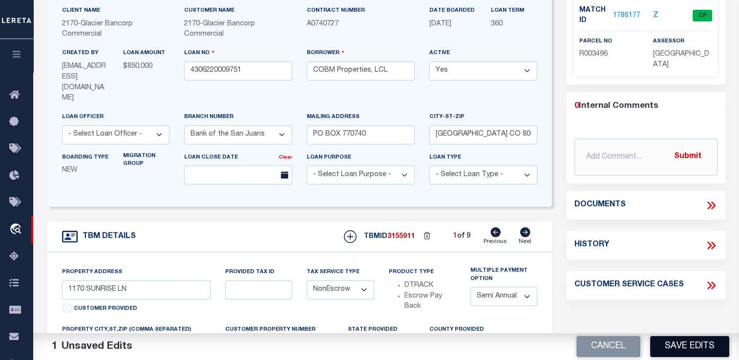
click at [701, 351] on button "Save Edits" at bounding box center [689, 346] width 79 height 21
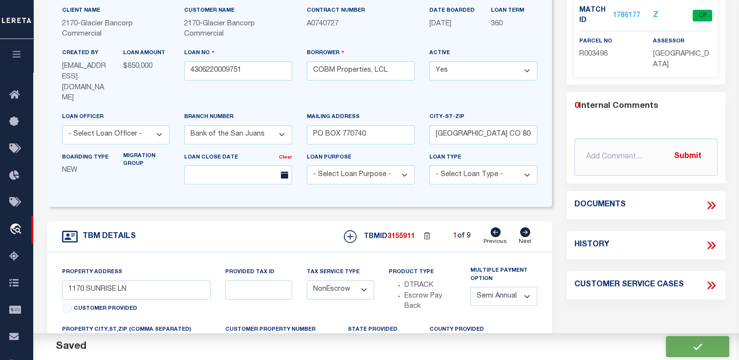
click at [527, 228] on icon at bounding box center [525, 233] width 11 height 10
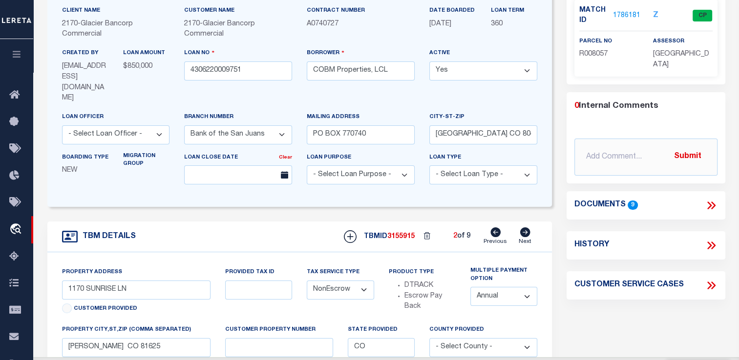
type input "[STREET_ADDRESS][US_STATE]"
select select "1"
select select
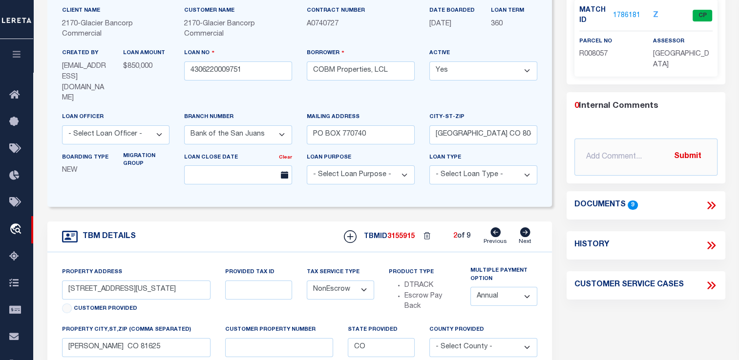
click at [525, 287] on select "Annual Semi Annual" at bounding box center [503, 296] width 67 height 19
select select "2"
click at [470, 287] on select "Annual Semi Annual" at bounding box center [503, 296] width 67 height 19
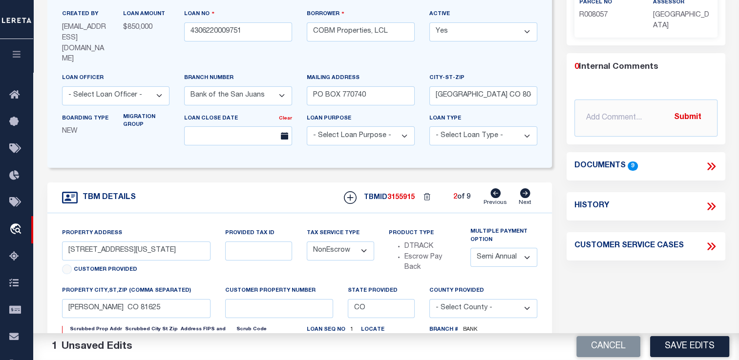
scroll to position [195, 0]
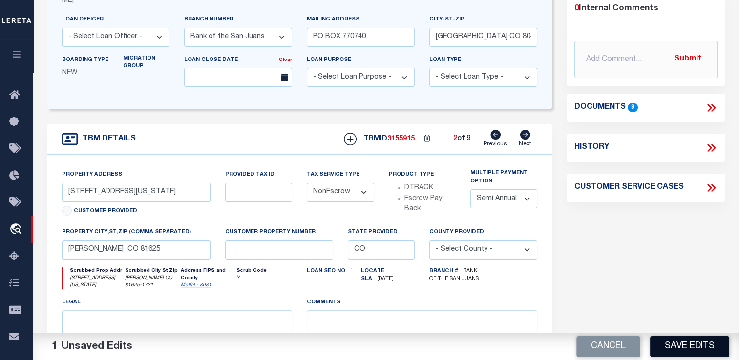
click at [686, 346] on button "Save Edits" at bounding box center [689, 346] width 79 height 21
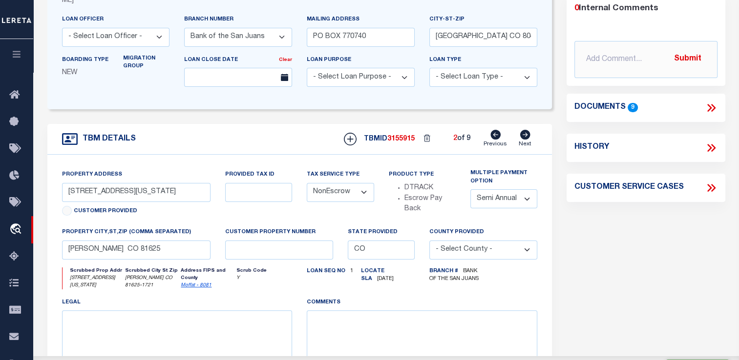
click at [526, 130] on icon at bounding box center [525, 135] width 10 height 10
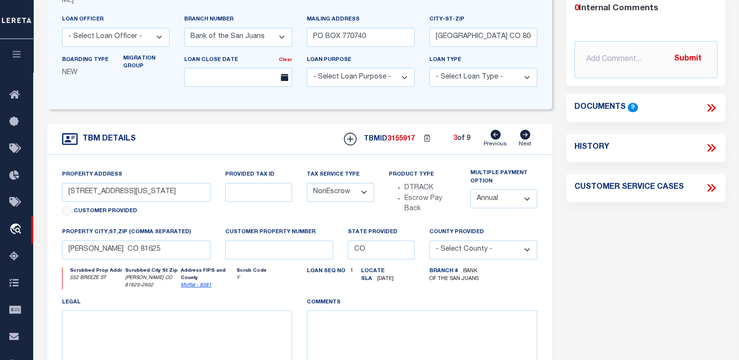
type input "552 BREEZE ST"
click at [524, 190] on select "Annual Semi Annual" at bounding box center [503, 198] width 67 height 19
select select "2"
click at [470, 189] on select "Annual Semi Annual" at bounding box center [503, 198] width 67 height 19
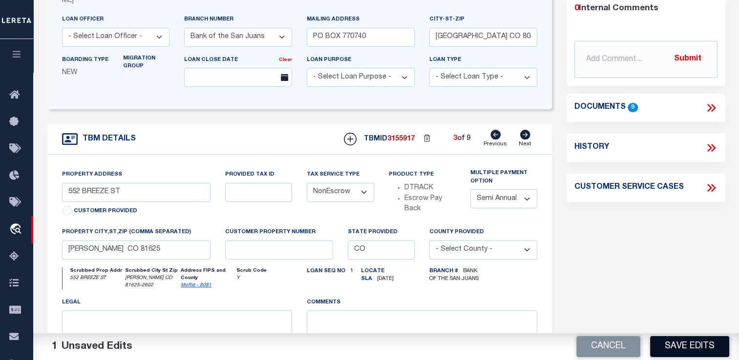
click at [690, 349] on button "Save Edits" at bounding box center [689, 346] width 79 height 21
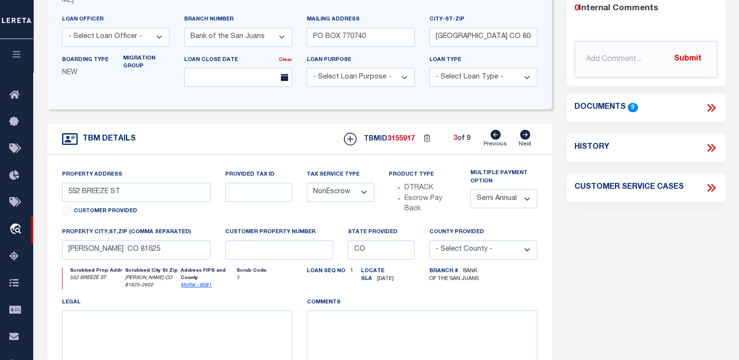
click at [525, 130] on icon at bounding box center [525, 135] width 10 height 10
type input "768 ROSE ST"
click at [524, 189] on select "Annual Semi Annual" at bounding box center [503, 198] width 67 height 19
select select "2"
click at [470, 189] on select "Annual Semi Annual" at bounding box center [503, 198] width 67 height 19
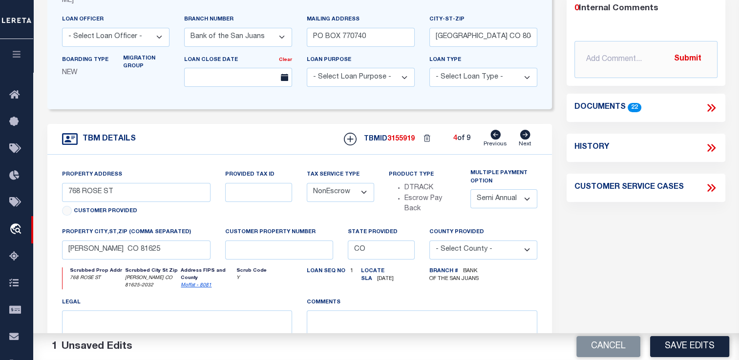
click at [700, 345] on button "Save Edits" at bounding box center [689, 346] width 79 height 21
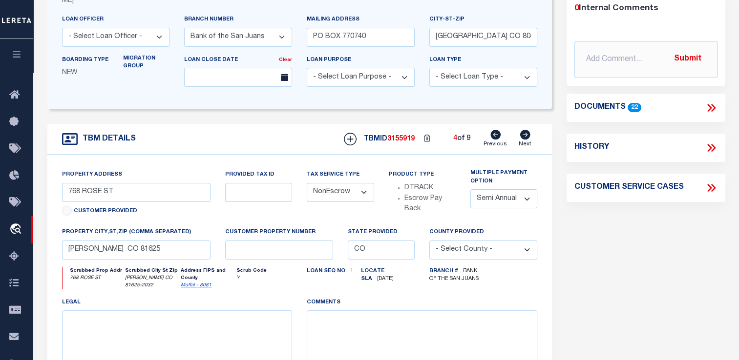
click at [527, 130] on icon at bounding box center [525, 135] width 10 height 10
type input "[STREET_ADDRESS]"
type input "[PERSON_NAME] CO 81625"
click at [525, 189] on select "Annual Semi Annual" at bounding box center [503, 198] width 67 height 19
select select "2"
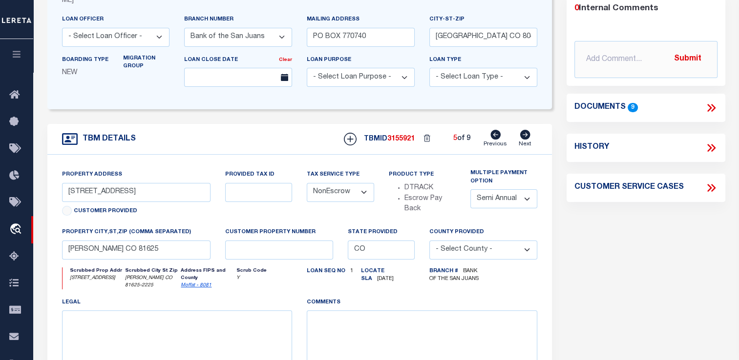
click at [470, 189] on select "Annual Semi Annual" at bounding box center [503, 198] width 67 height 19
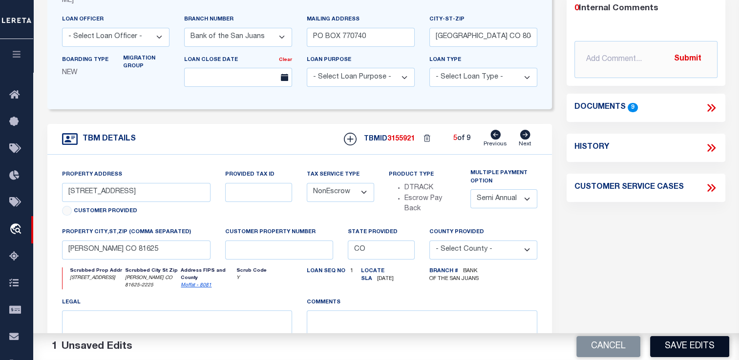
click at [686, 351] on button "Save Edits" at bounding box center [689, 346] width 79 height 21
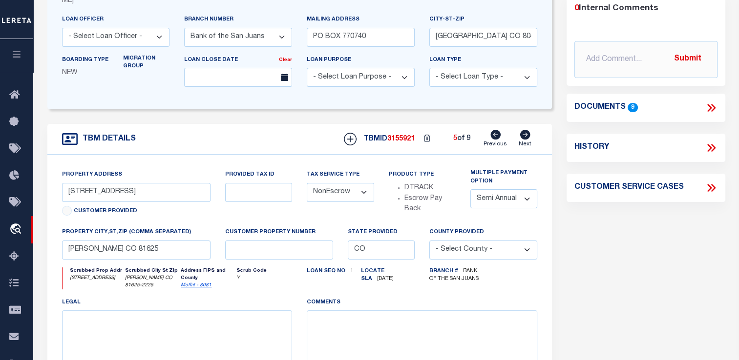
click at [525, 130] on icon at bounding box center [525, 135] width 10 height 10
type input "524 MORNING GLORY LN"
type input "[GEOGRAPHIC_DATA] 81504"
click at [529, 189] on select "Annual Semi Annual" at bounding box center [503, 198] width 67 height 19
select select "2"
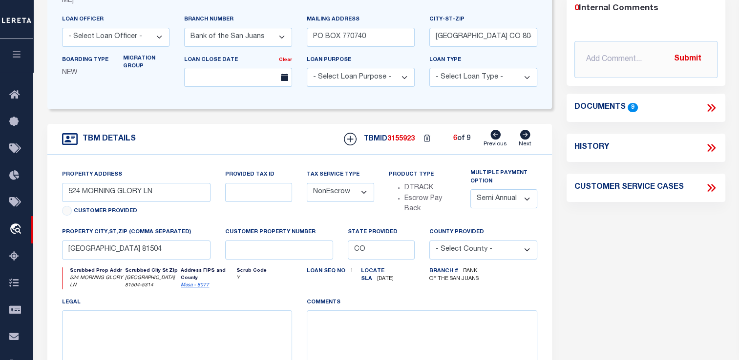
click at [470, 189] on select "Annual Semi Annual" at bounding box center [503, 198] width 67 height 19
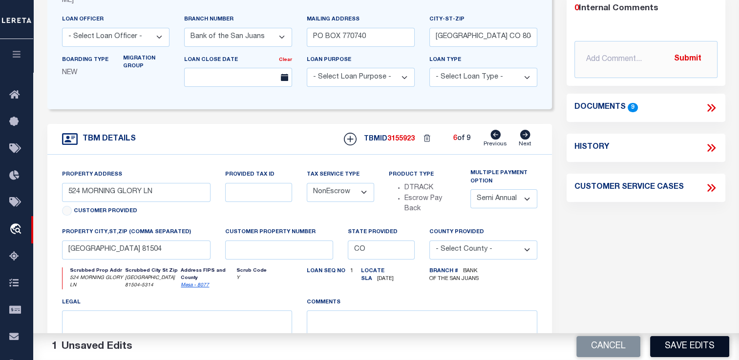
click at [683, 348] on button "Save Edits" at bounding box center [689, 346] width 79 height 21
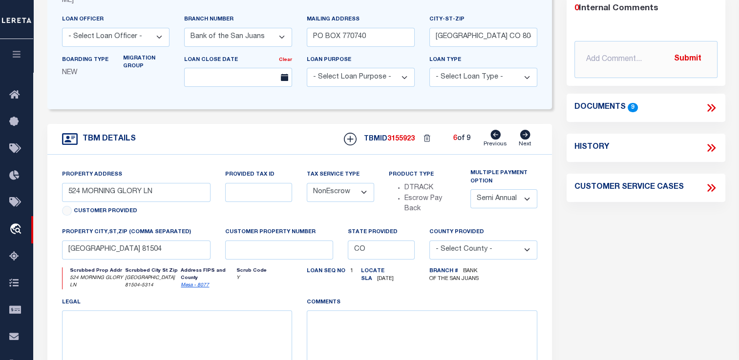
click at [525, 130] on icon at bounding box center [525, 135] width 10 height 10
type input "[STREET_ADDRESS]"
type input "[GEOGRAPHIC_DATA]"
click at [526, 189] on select "Annual Semi Annual" at bounding box center [503, 198] width 67 height 19
select select "2"
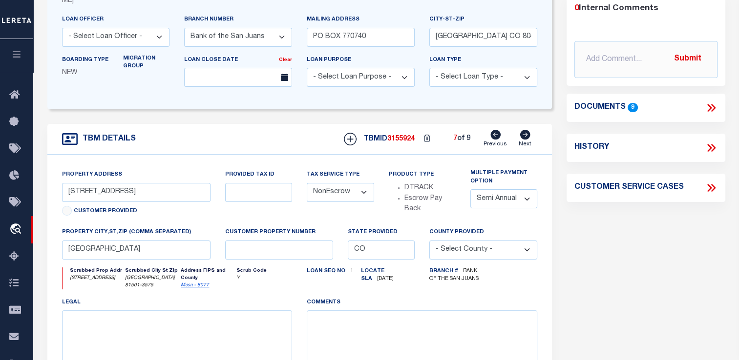
click at [470, 189] on select "Annual Semi Annual" at bounding box center [503, 198] width 67 height 19
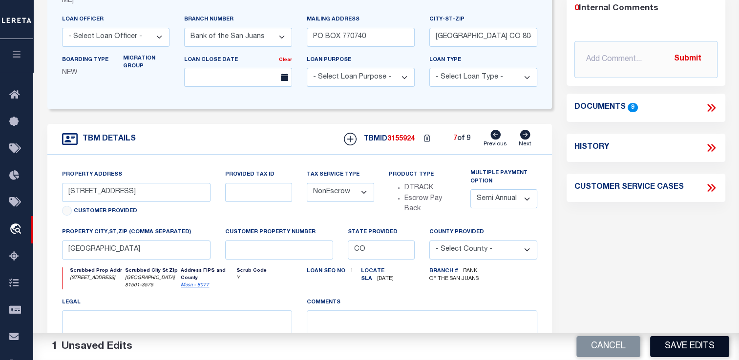
click at [700, 343] on button "Save Edits" at bounding box center [689, 346] width 79 height 21
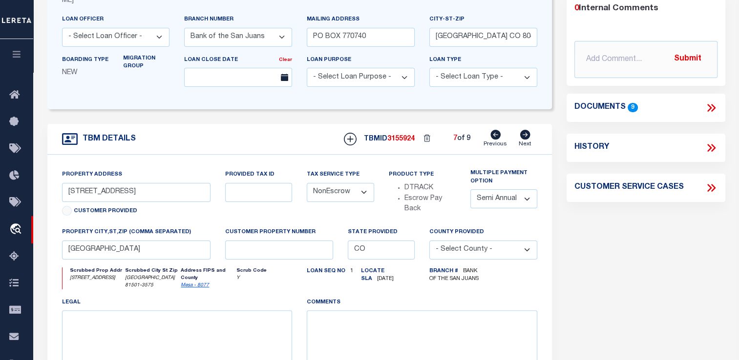
click at [527, 130] on icon at bounding box center [525, 135] width 11 height 10
type input "[STREET_ADDRESS]"
type input "[GEOGRAPHIC_DATA]"
click at [526, 189] on select "Annual Semi Annual" at bounding box center [503, 198] width 67 height 19
select select "2"
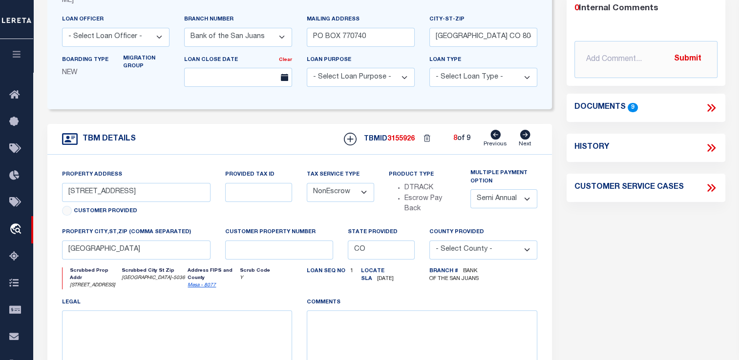
click at [470, 189] on select "Annual Semi Annual" at bounding box center [503, 198] width 67 height 19
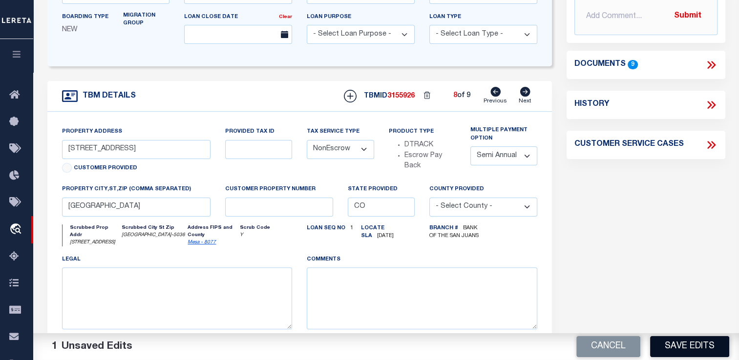
scroll to position [244, 0]
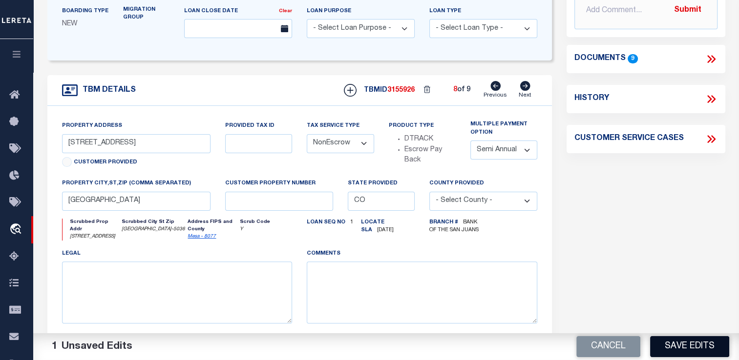
click at [698, 344] on button "Save Edits" at bounding box center [689, 346] width 79 height 21
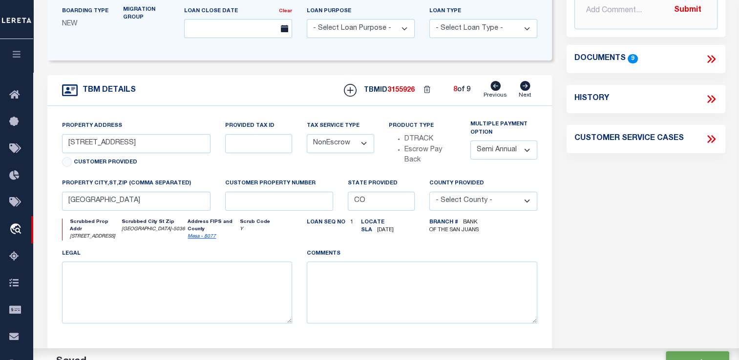
click at [525, 81] on icon at bounding box center [525, 86] width 10 height 10
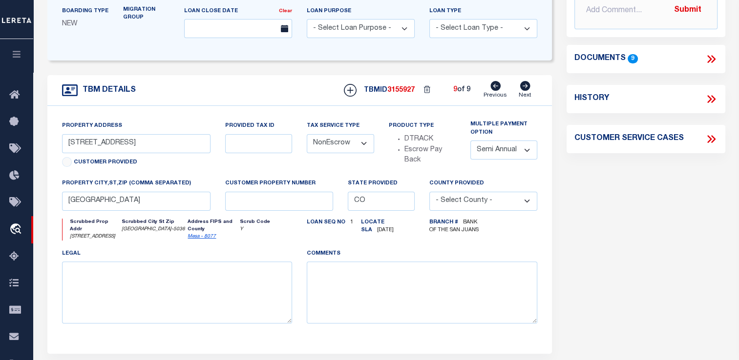
type input "[STREET_ADDRESS]"
type input "RANGELY CO 81648"
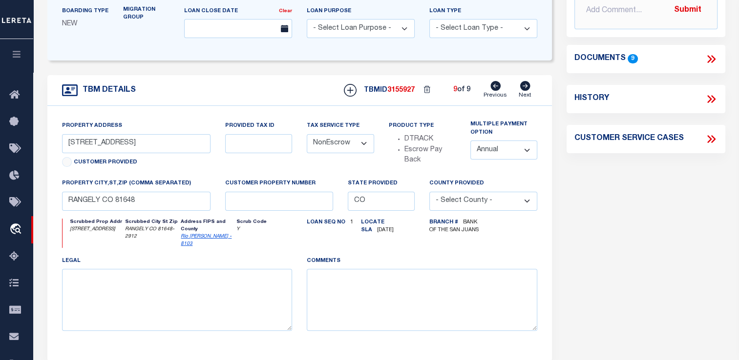
click at [527, 141] on select "Annual Semi Annual" at bounding box center [503, 150] width 67 height 19
select select "2"
click at [470, 141] on select "Annual Semi Annual" at bounding box center [503, 150] width 67 height 19
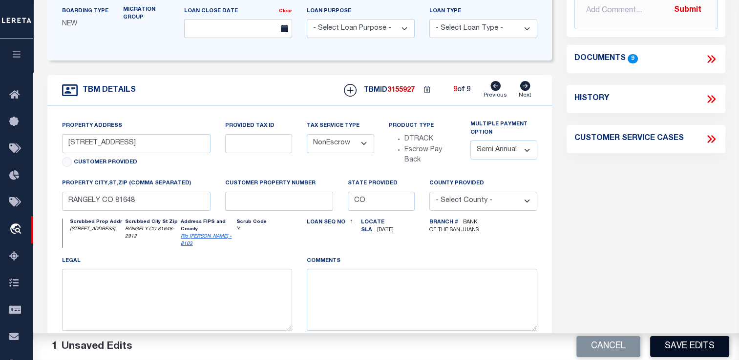
click at [690, 347] on button "Save Edits" at bounding box center [689, 346] width 79 height 21
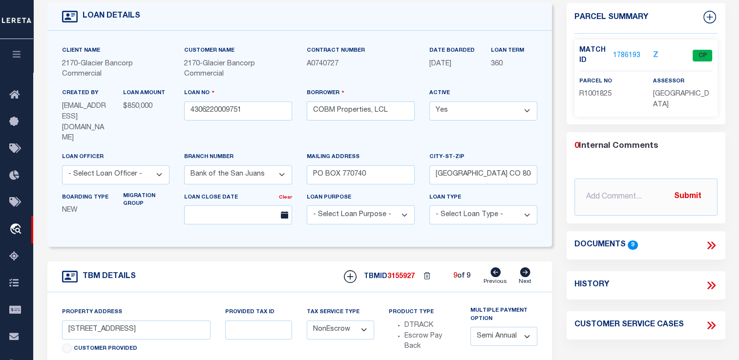
scroll to position [0, 0]
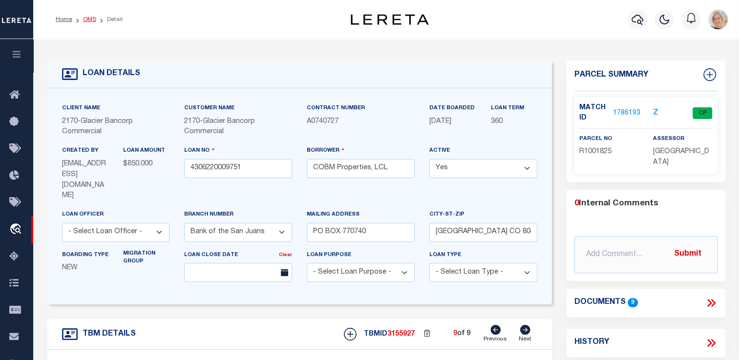
click at [90, 17] on link "OMS" at bounding box center [89, 20] width 13 height 6
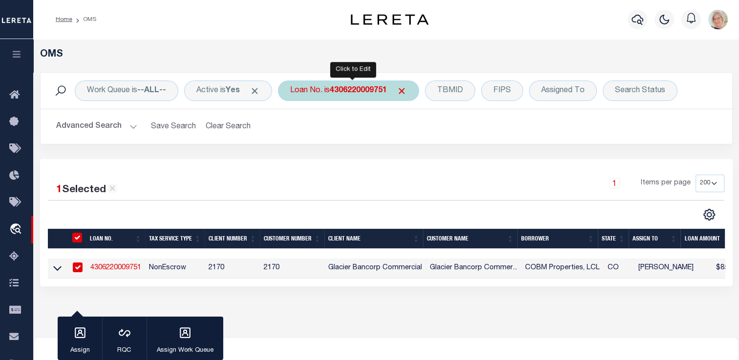
click at [340, 91] on b "4306220009751" at bounding box center [358, 91] width 57 height 8
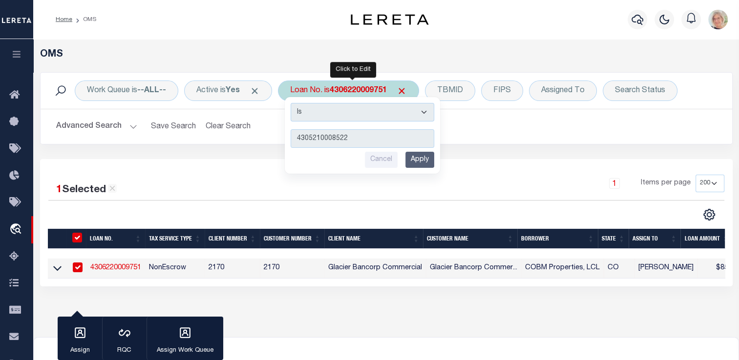
type input "4305210008522"
click at [420, 162] on input "Apply" at bounding box center [419, 160] width 29 height 16
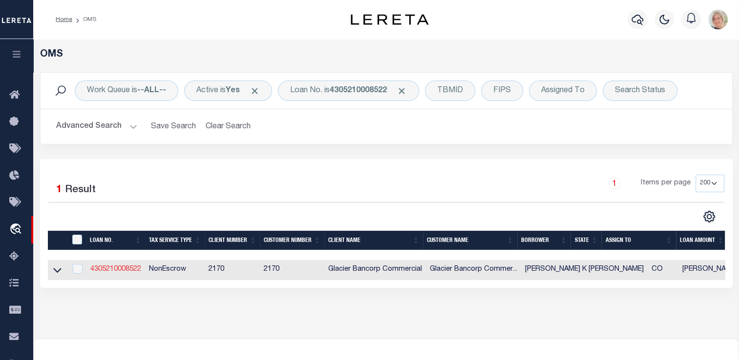
click at [119, 270] on link "4305210008522" at bounding box center [115, 269] width 51 height 7
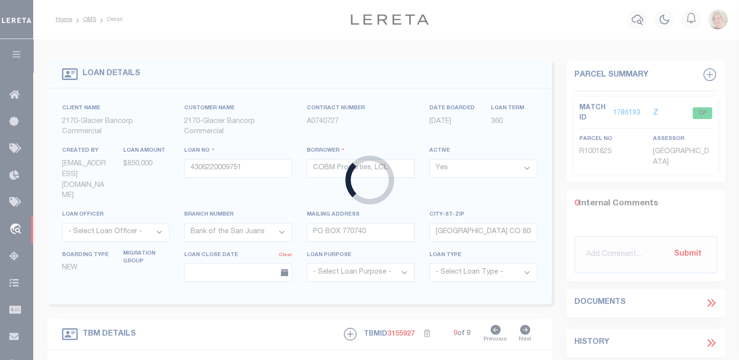
type input "4305210008522"
type input "[PERSON_NAME] K [PERSON_NAME]"
type input "[STREET_ADDRESS]"
type input "MESQUITE NV 89027"
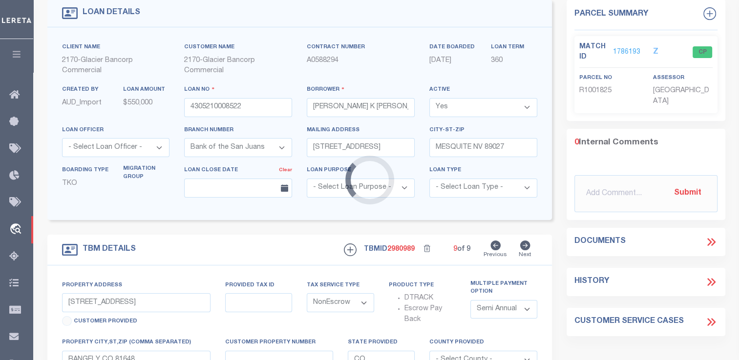
type input "[STREET_ADDRESS][PERSON_NAME]"
type input "RIFLE CO 816500000"
type textarea "Liability limited to information provided"
select select "4580"
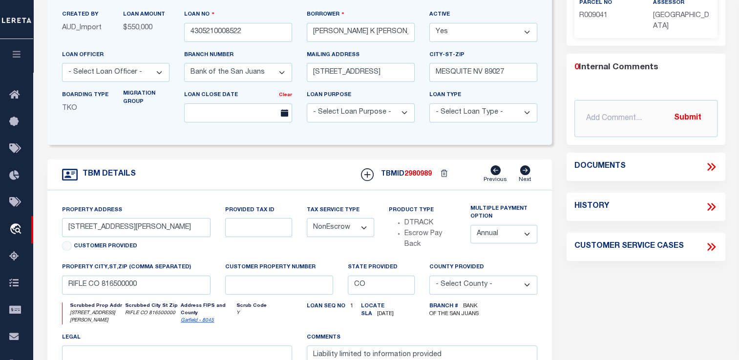
scroll to position [146, 0]
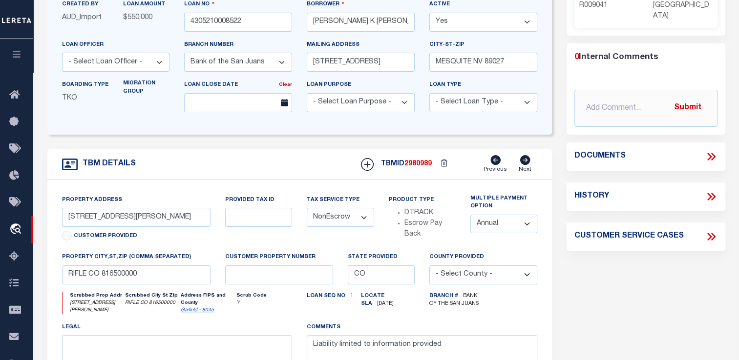
click at [525, 224] on select "Annual Semi Annual" at bounding box center [503, 224] width 67 height 19
select select "2"
click at [470, 216] on select "Annual Semi Annual" at bounding box center [503, 224] width 67 height 19
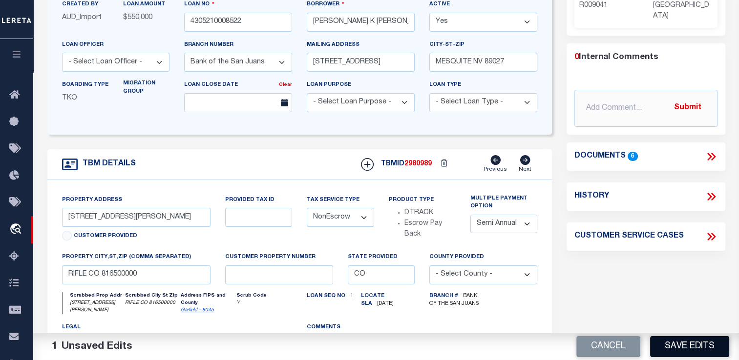
click at [685, 345] on button "Save Edits" at bounding box center [689, 346] width 79 height 21
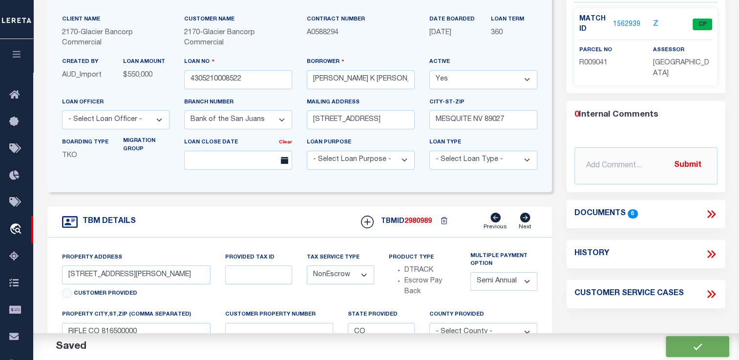
scroll to position [0, 0]
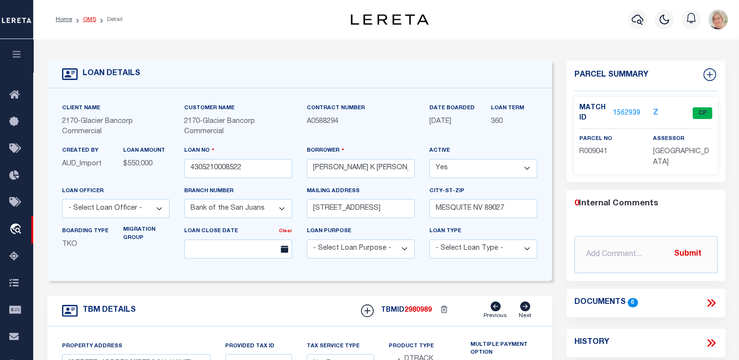
click at [92, 20] on link "OMS" at bounding box center [89, 20] width 13 height 6
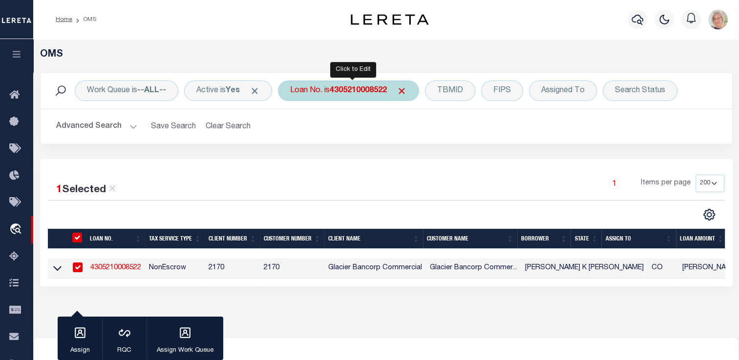
click at [364, 95] on b "4305210008522" at bounding box center [358, 91] width 57 height 8
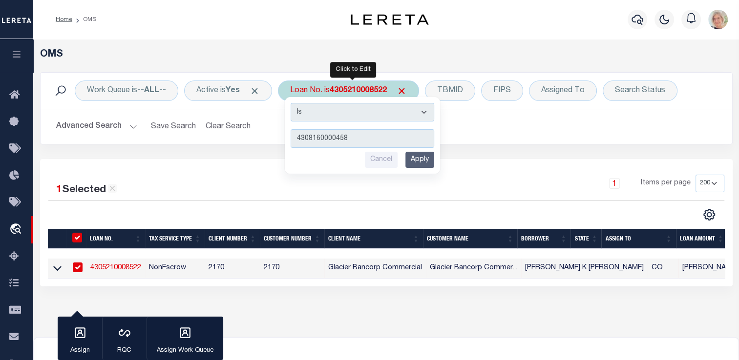
type input "4308160000458"
click at [416, 163] on input "Apply" at bounding box center [419, 160] width 29 height 16
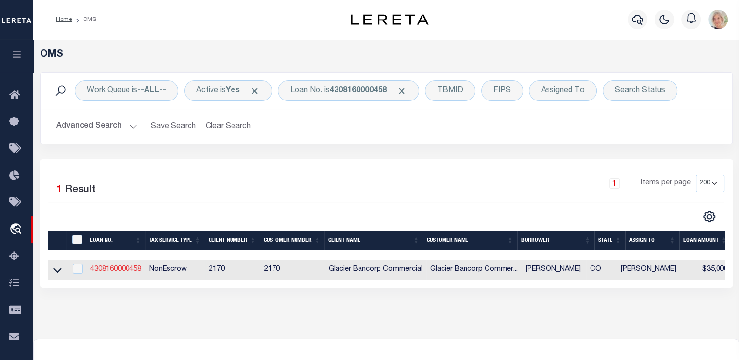
click at [117, 270] on link "4308160000458" at bounding box center [115, 269] width 51 height 7
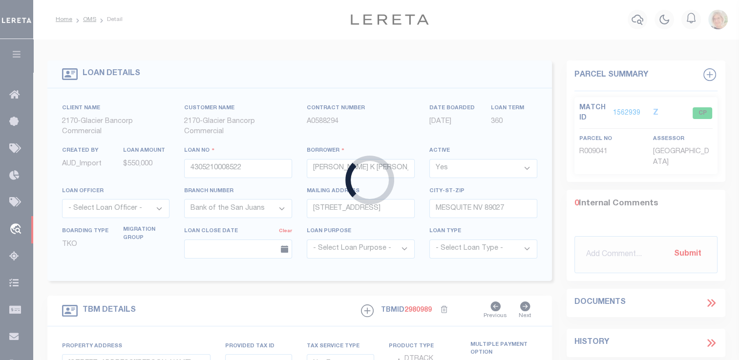
type input "4308160000458"
type input "[PERSON_NAME]"
type input "PO BOX 880"
type input "[PERSON_NAME] CO 81626-0880"
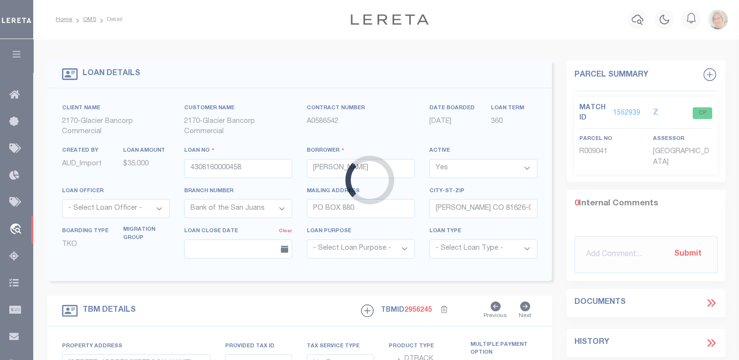
type input "[STREET_ADDRESS]"
type input "[PERSON_NAME] CO 816250000"
select select "4580"
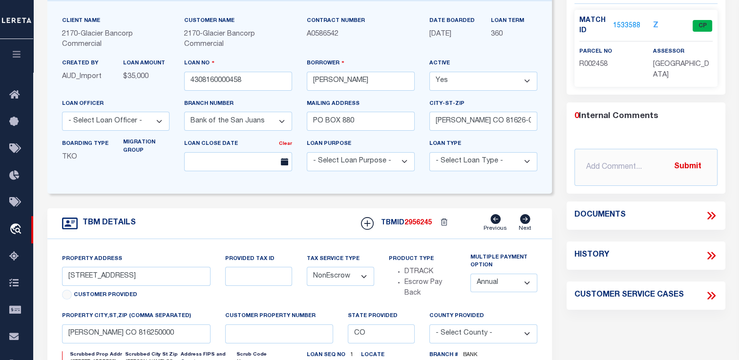
scroll to position [98, 0]
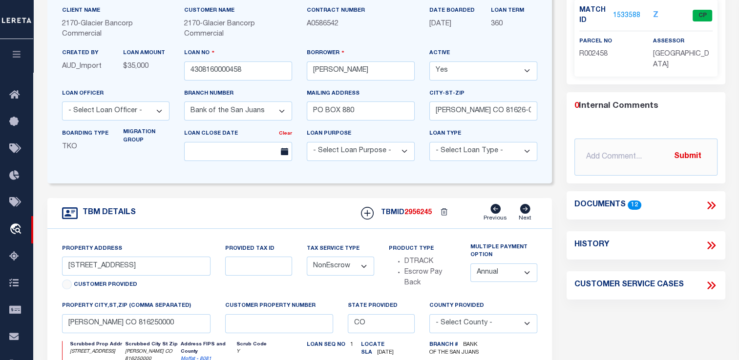
click at [531, 273] on select "Annual Semi Annual" at bounding box center [503, 273] width 67 height 19
select select "2"
click at [470, 265] on select "Annual Semi Annual" at bounding box center [503, 273] width 67 height 19
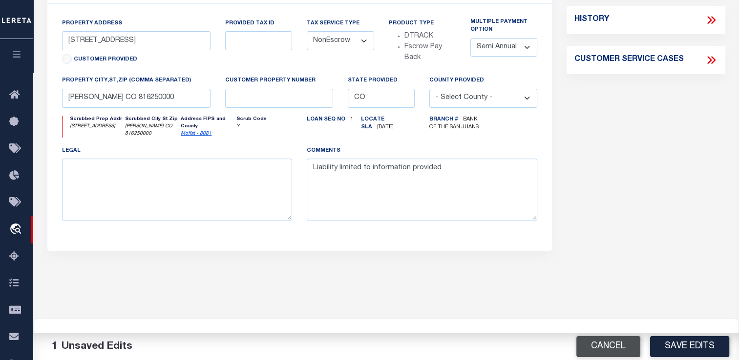
scroll to position [342, 0]
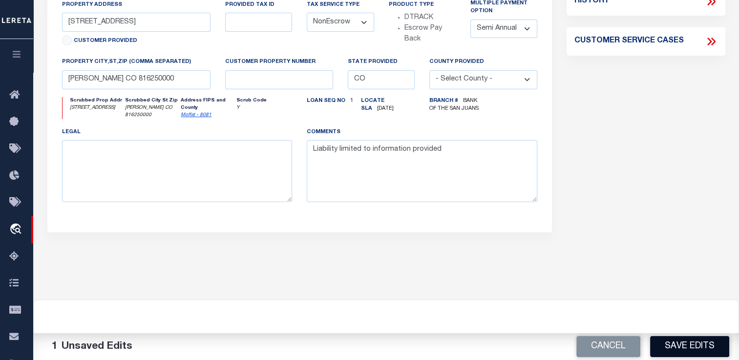
click at [694, 348] on button "Save Edits" at bounding box center [689, 346] width 79 height 21
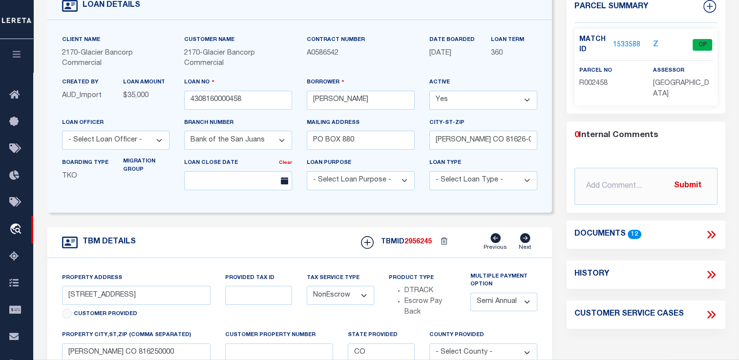
scroll to position [0, 0]
